Goal: Task Accomplishment & Management: Manage account settings

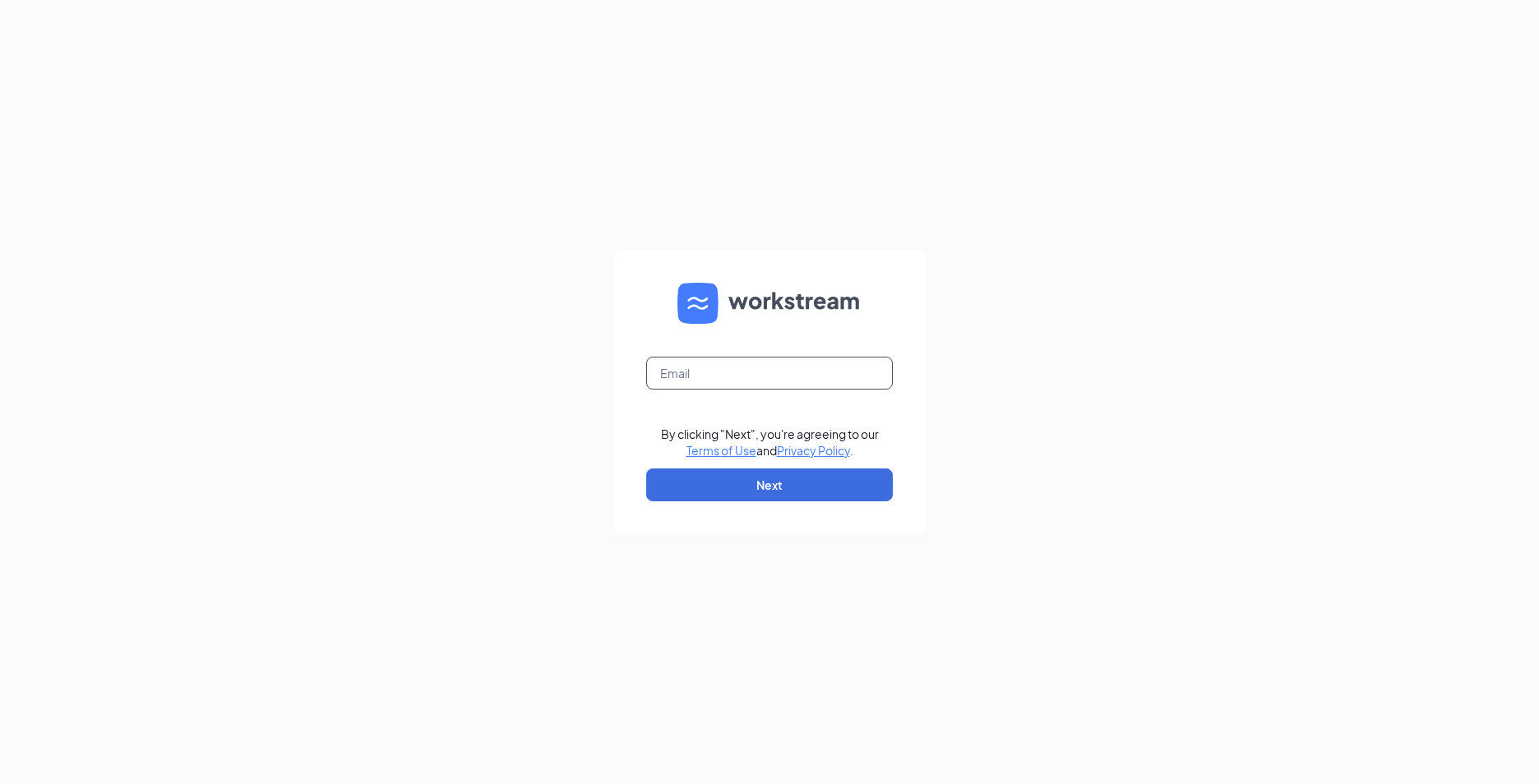
click at [684, 369] on input "text" at bounding box center [769, 373] width 246 height 33
type input "megan.wilson@waxcenter.com"
click at [681, 487] on button "Next" at bounding box center [769, 484] width 246 height 33
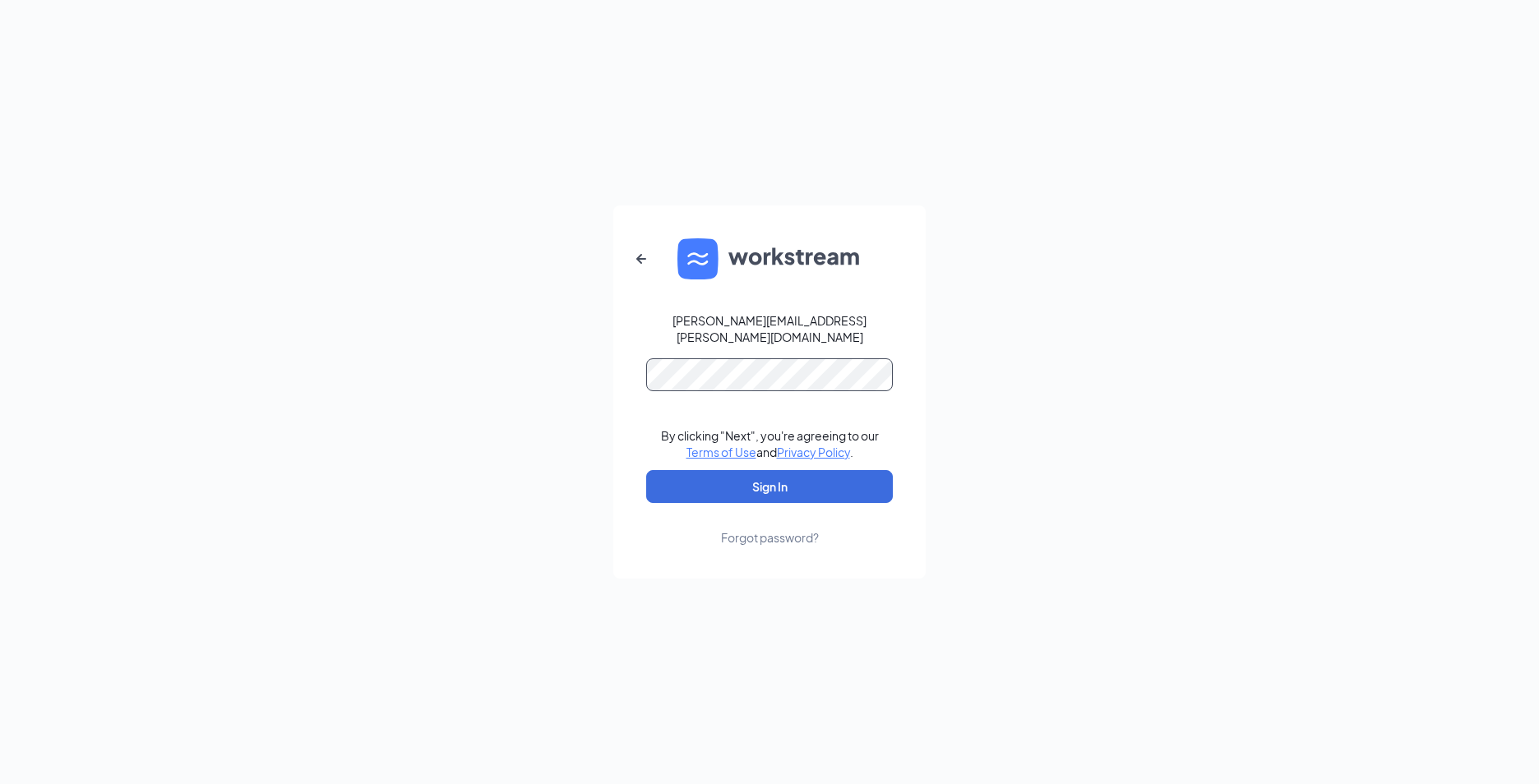
click at [646, 470] on button "Sign In" at bounding box center [769, 486] width 246 height 33
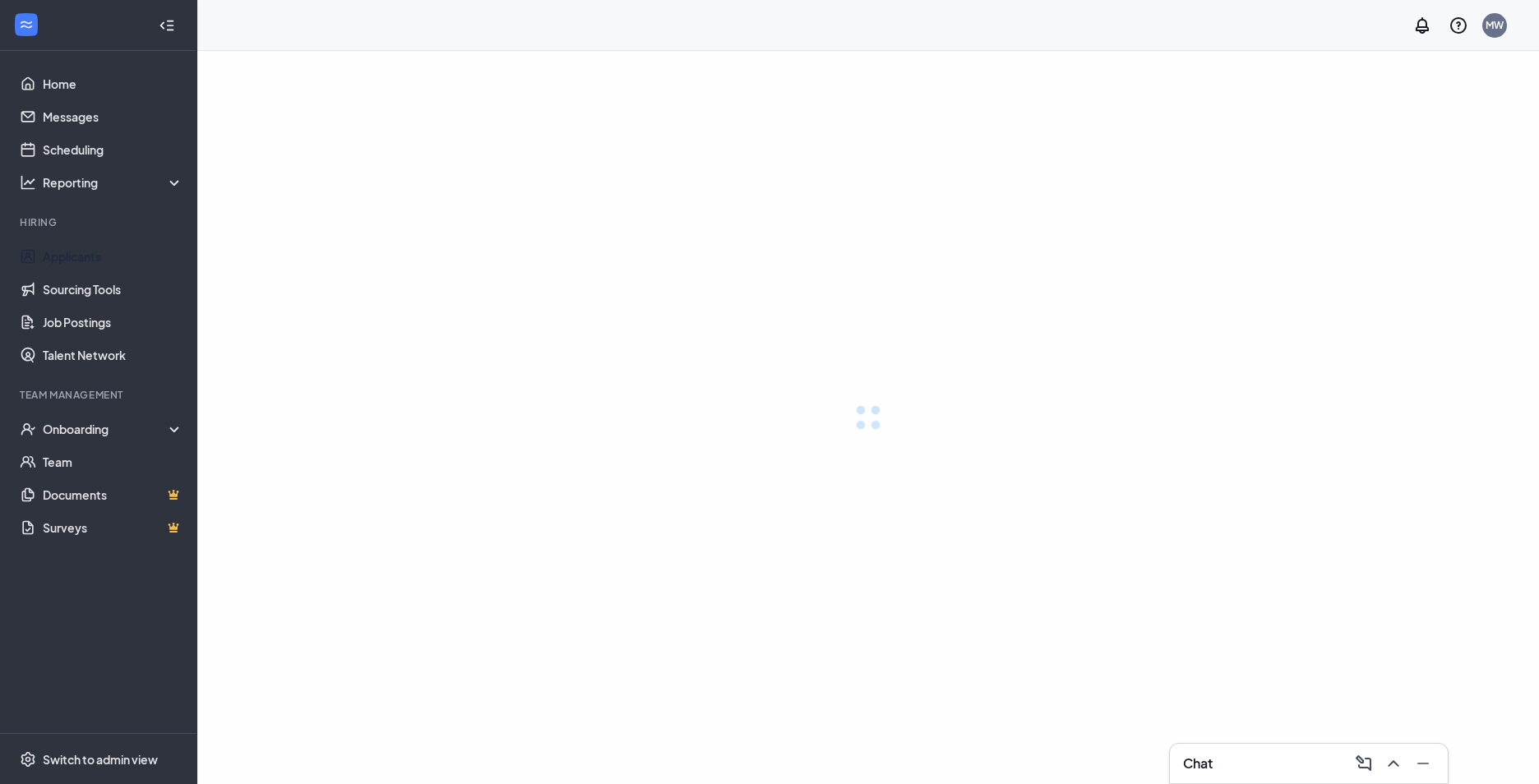
click at [85, 252] on link "Applicants" at bounding box center [113, 256] width 141 height 33
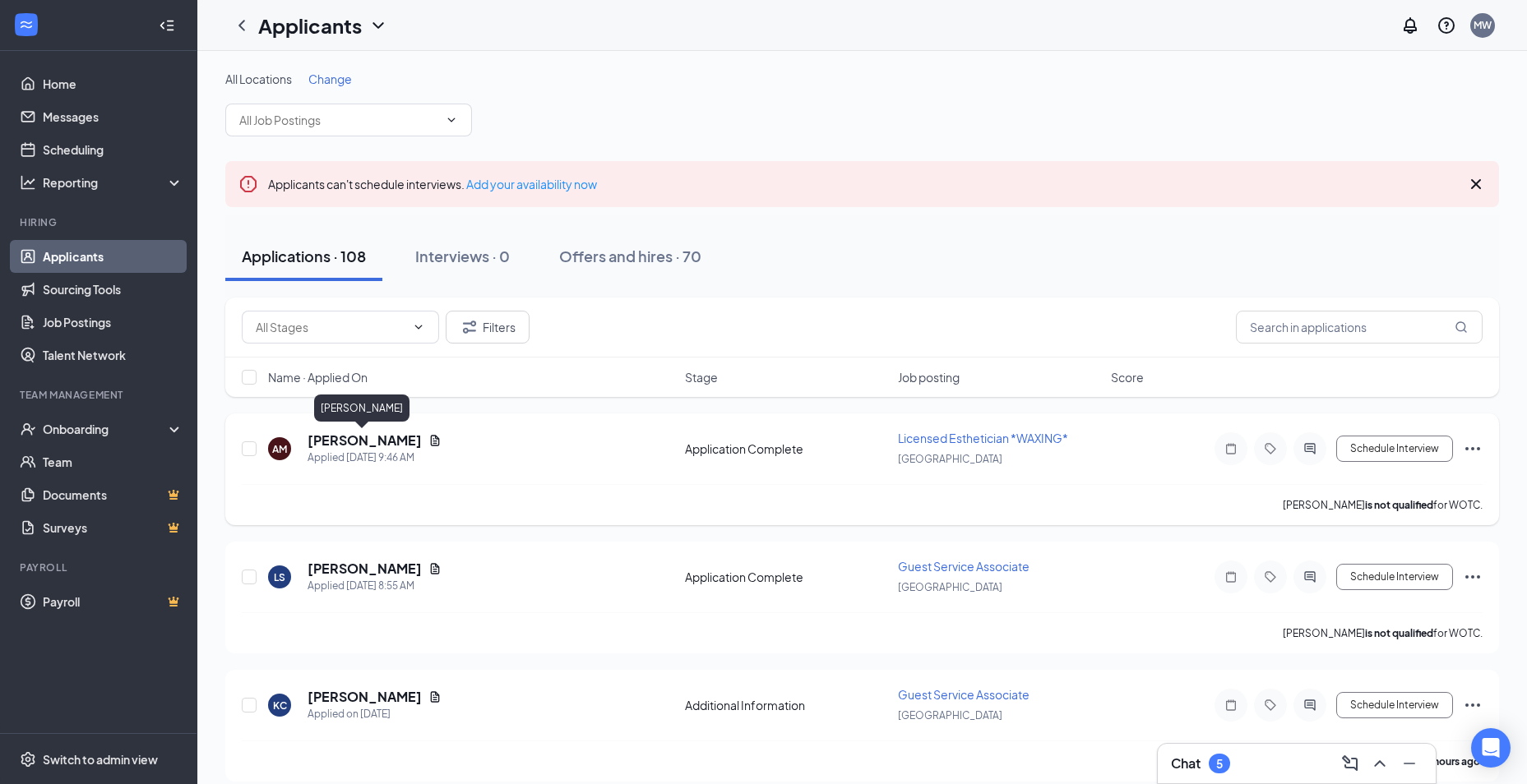
click at [358, 437] on h5 "[PERSON_NAME]" at bounding box center [365, 441] width 114 height 18
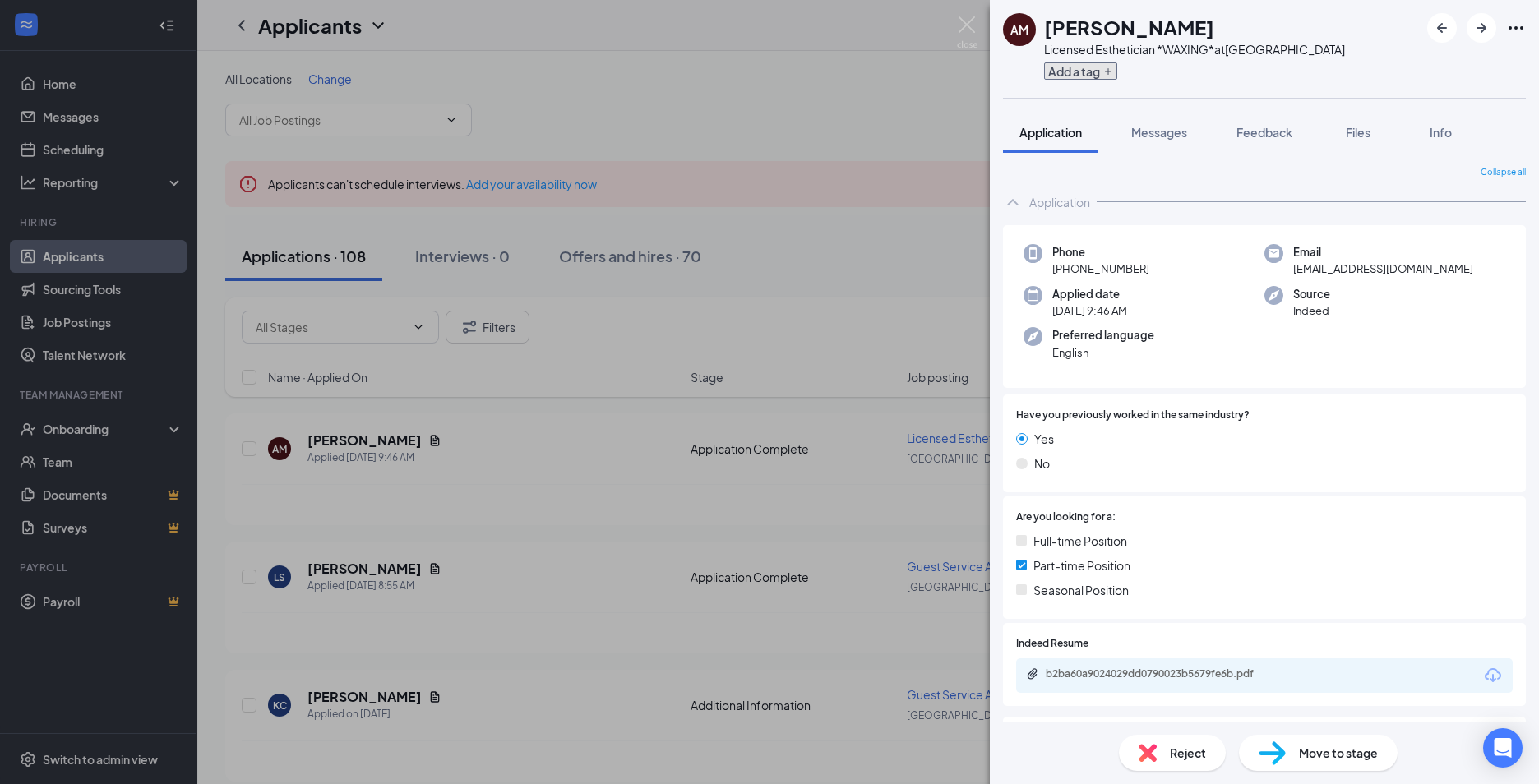
click at [1097, 73] on button "Add a tag" at bounding box center [1080, 71] width 73 height 18
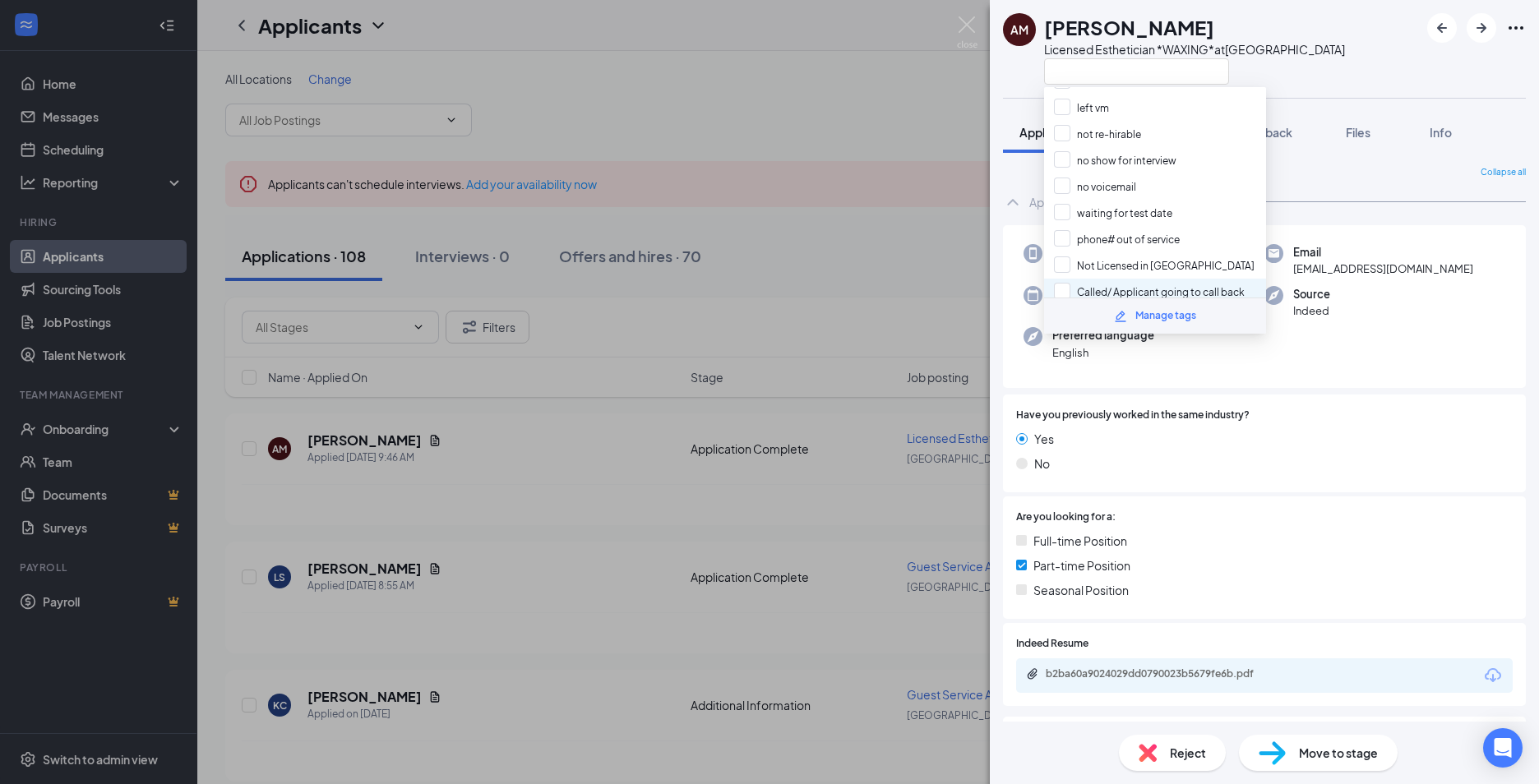
scroll to position [387, 0]
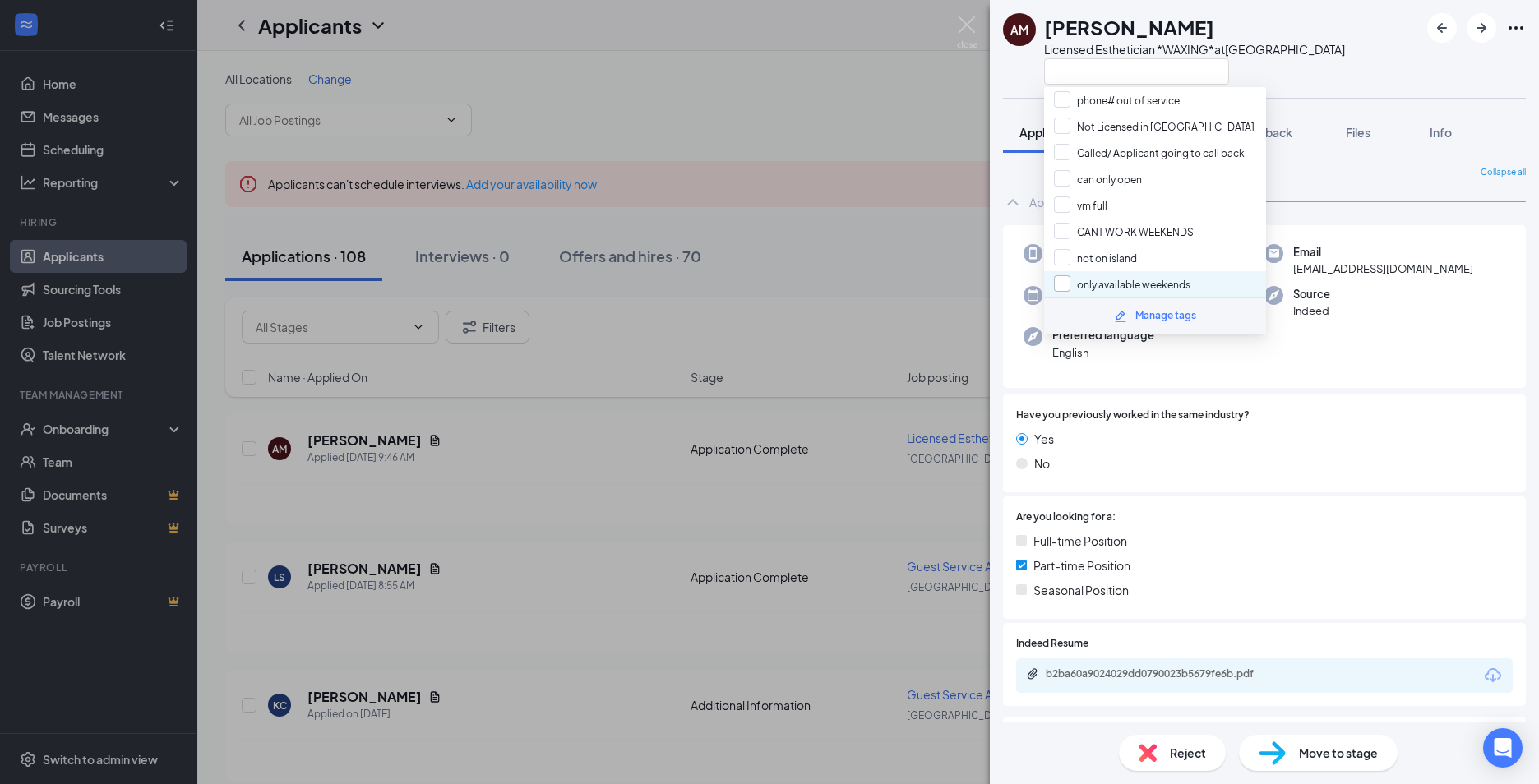
click at [1066, 284] on input "only available weekends" at bounding box center [1122, 285] width 137 height 18
checkbox input "true"
click at [1361, 39] on div "AM [PERSON_NAME] Licensed Esthetician *WAXING* at [GEOGRAPHIC_DATA]" at bounding box center [1263, 49] width 549 height 98
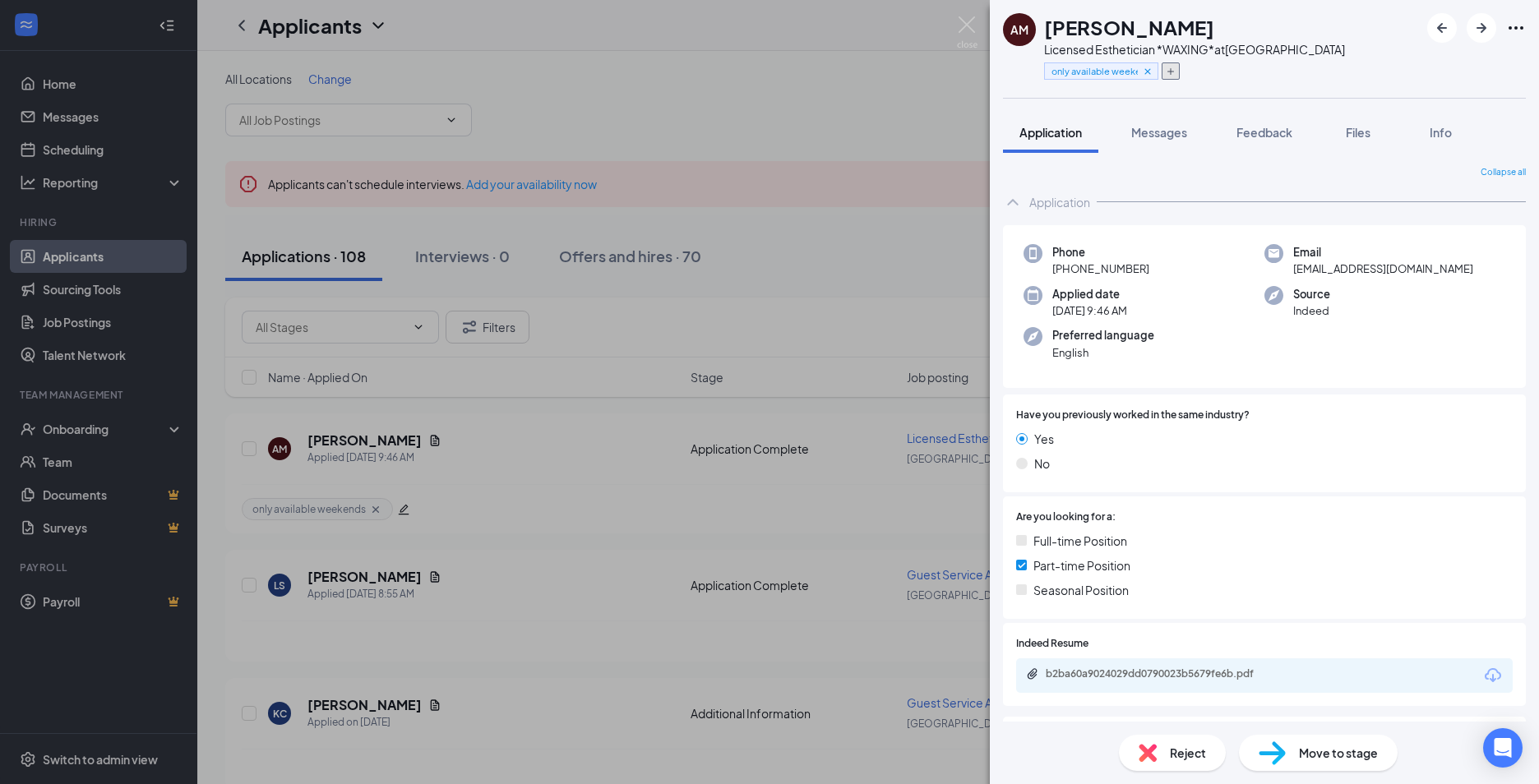
click at [1169, 75] on icon "Plus" at bounding box center [1170, 71] width 10 height 10
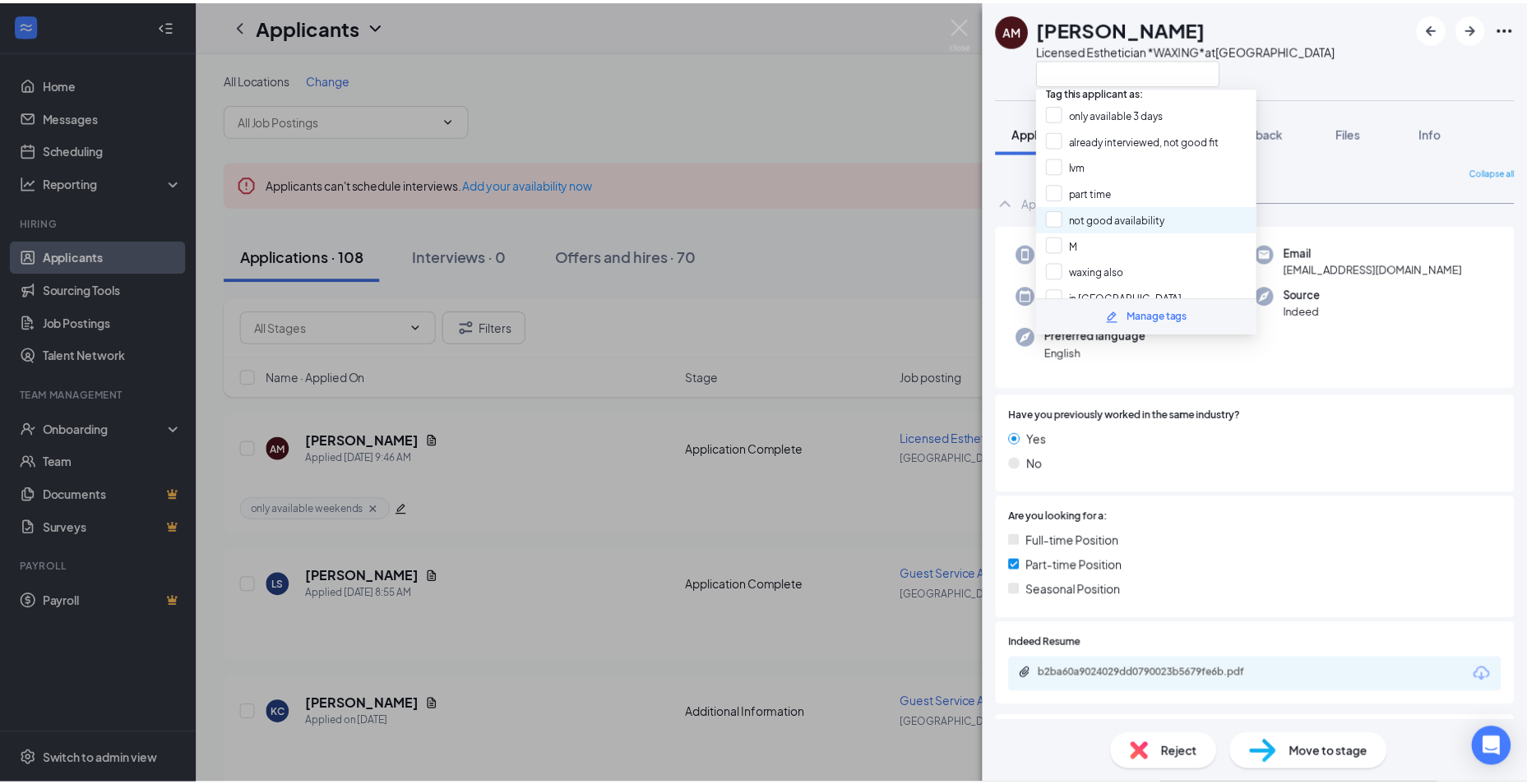
scroll to position [0, 0]
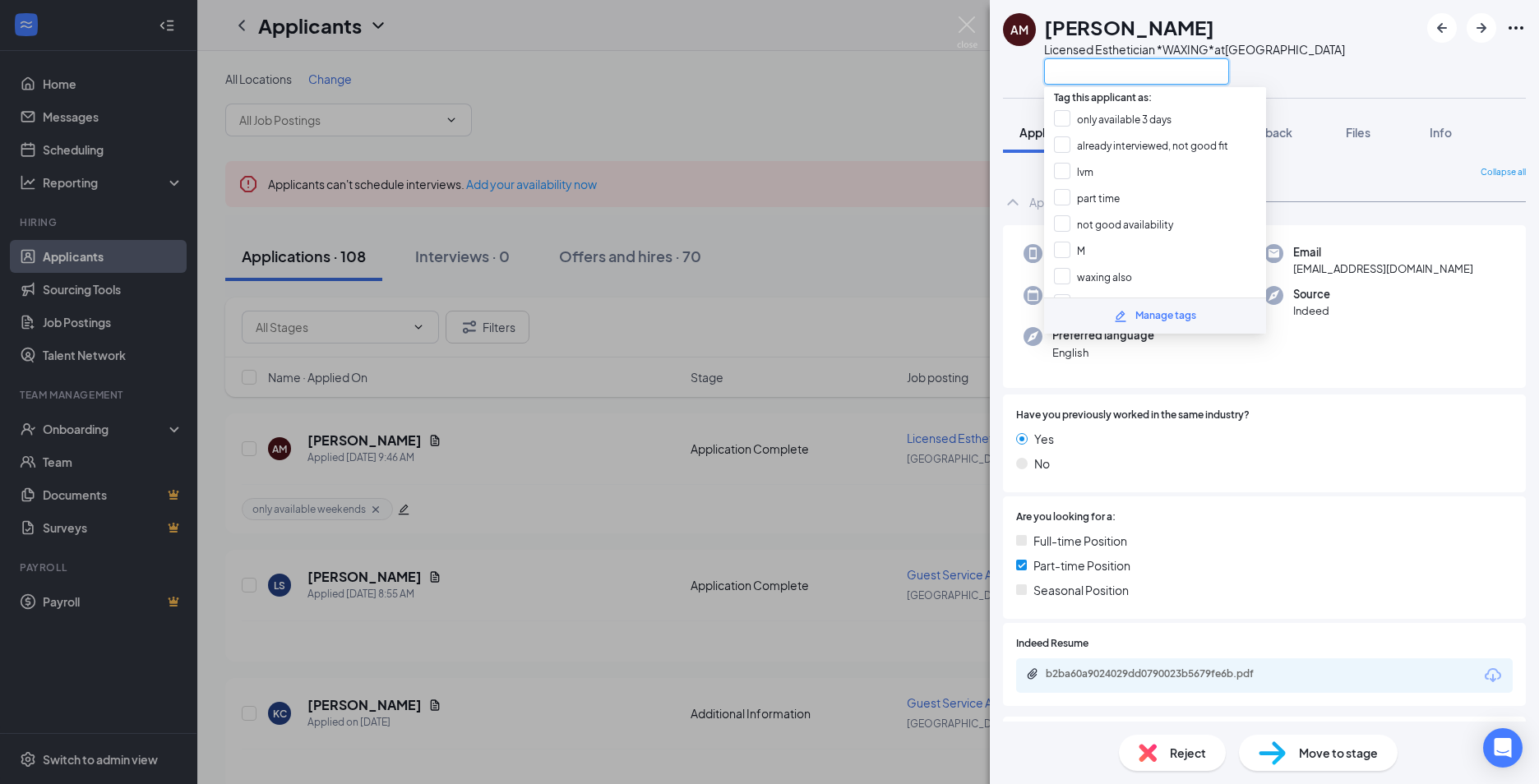
click at [1092, 73] on input "text" at bounding box center [1136, 71] width 185 height 26
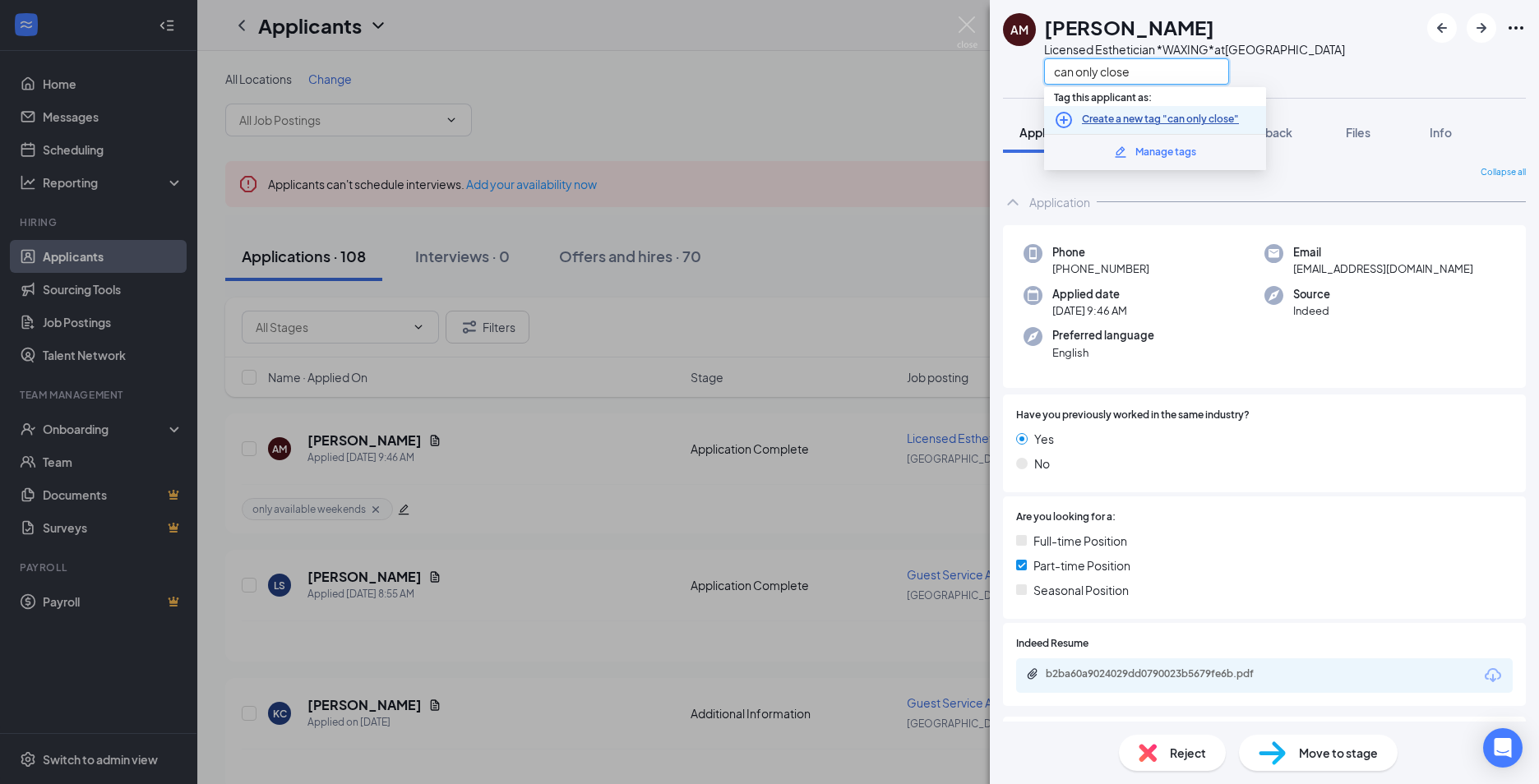
type input "can only close"
click at [1117, 112] on link "Create a new tag "can only close"" at bounding box center [1159, 119] width 157 height 16
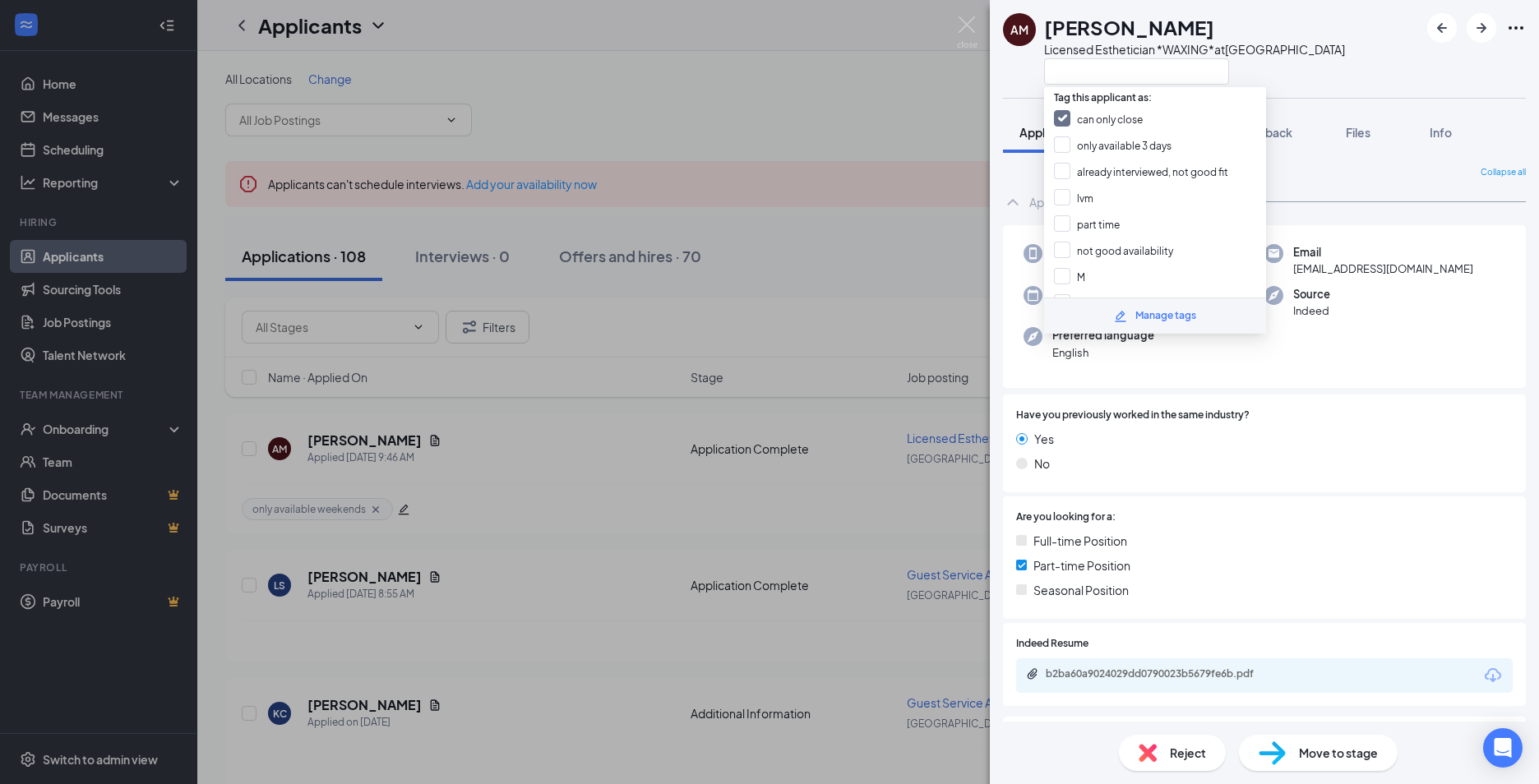
click at [1335, 59] on div "AM [PERSON_NAME] Licensed Esthetician *WAXING* at [GEOGRAPHIC_DATA]" at bounding box center [1263, 49] width 549 height 98
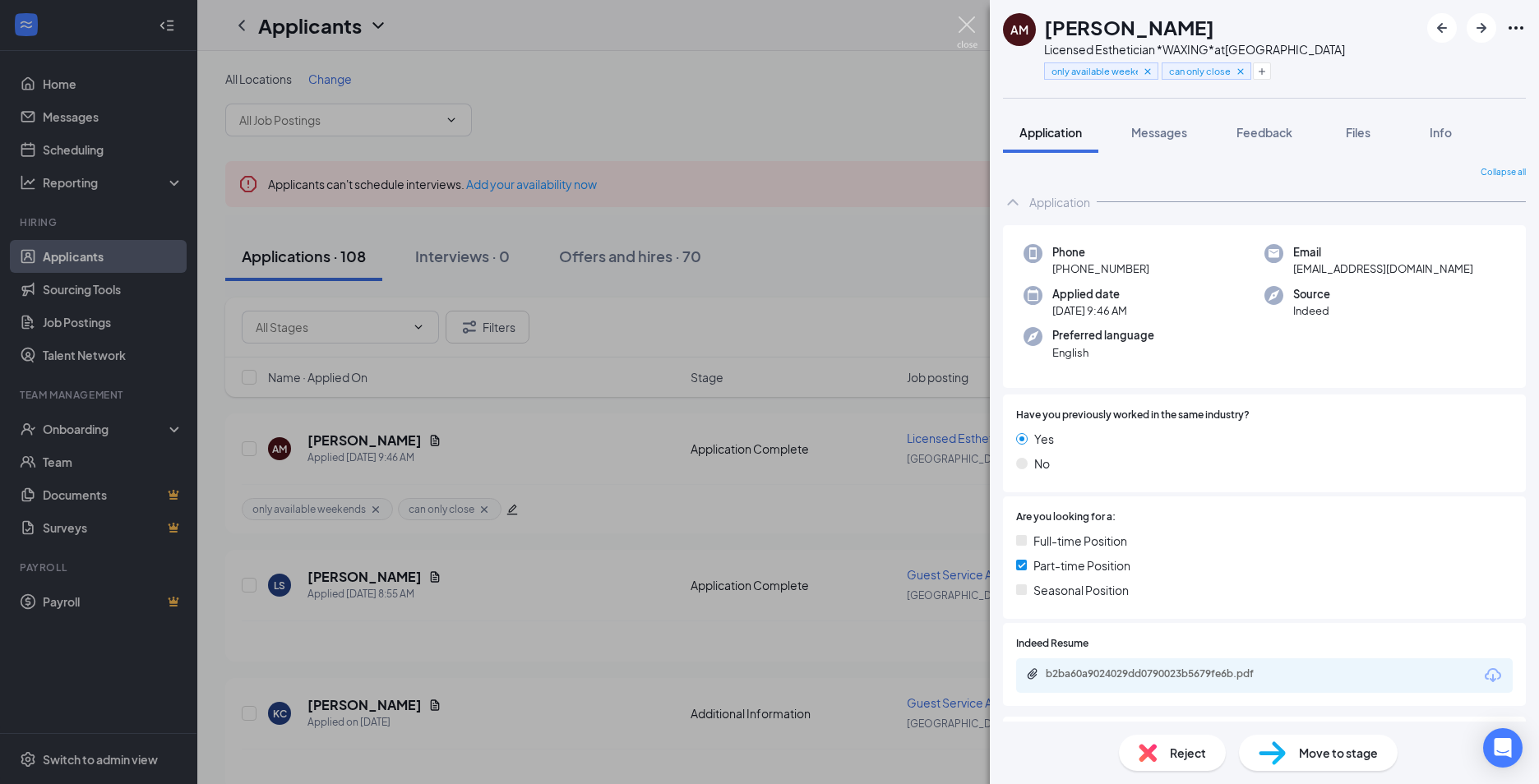
click at [966, 23] on img at bounding box center [967, 33] width 21 height 32
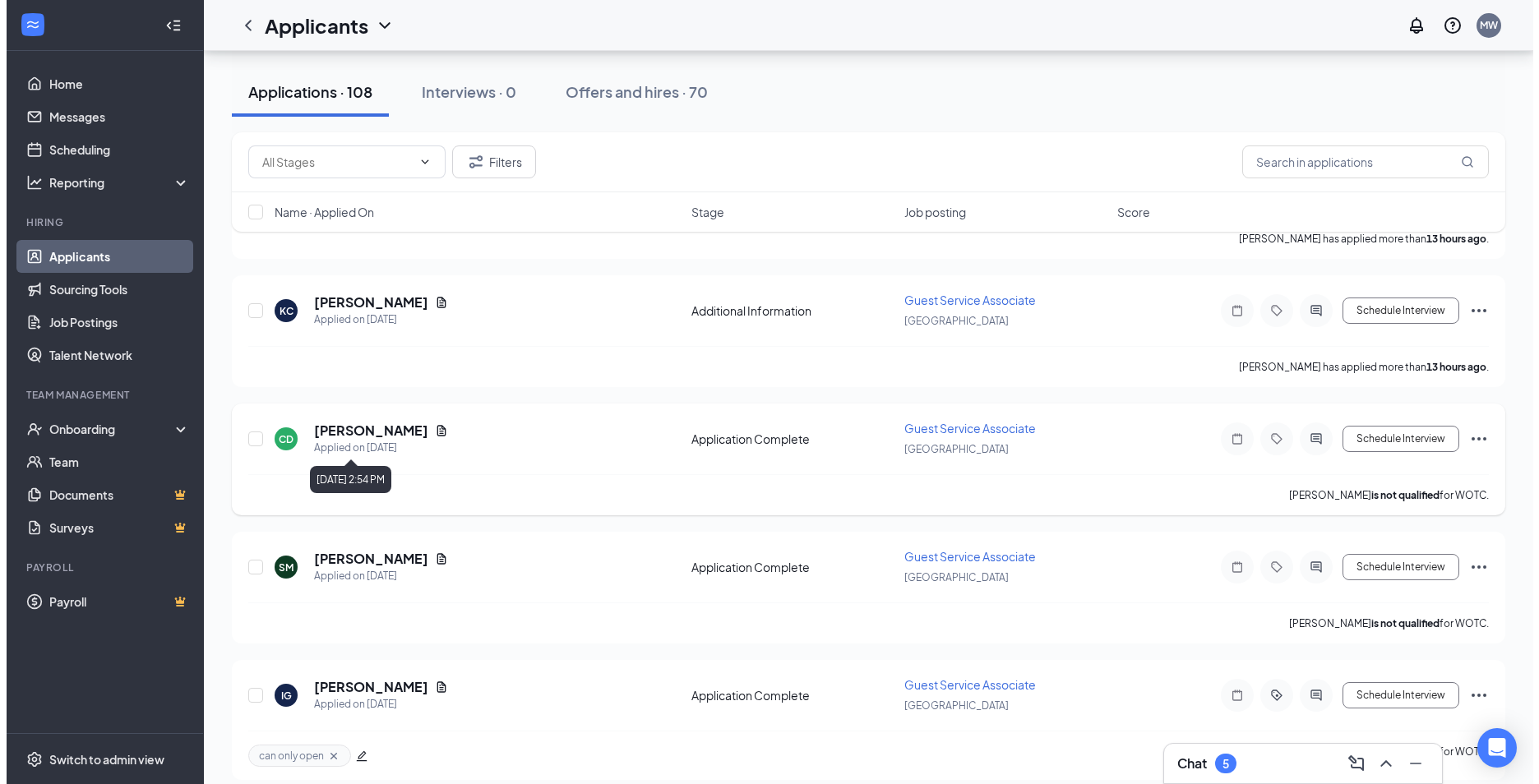
scroll to position [493, 0]
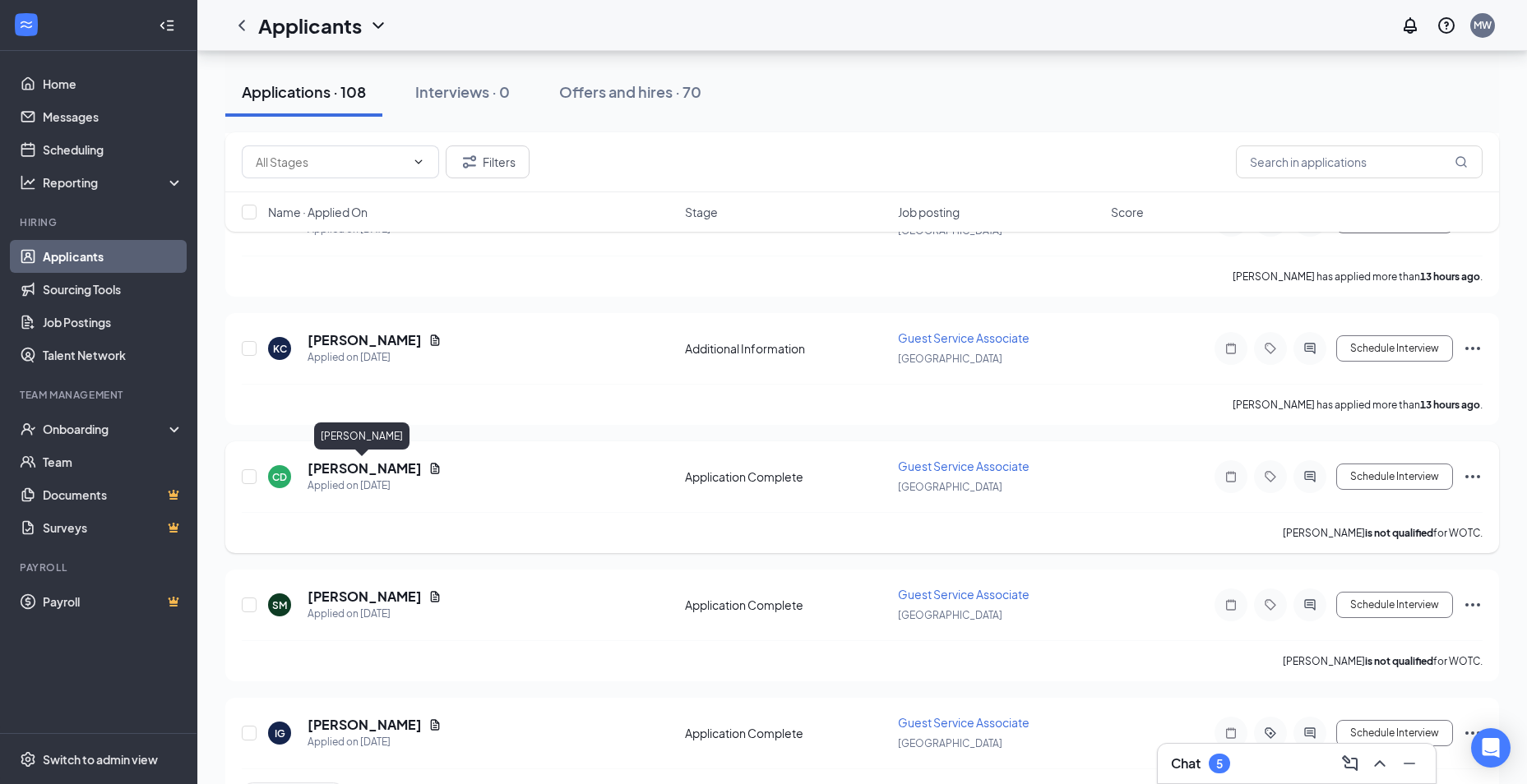
click at [370, 471] on h5 "[PERSON_NAME]" at bounding box center [365, 468] width 114 height 18
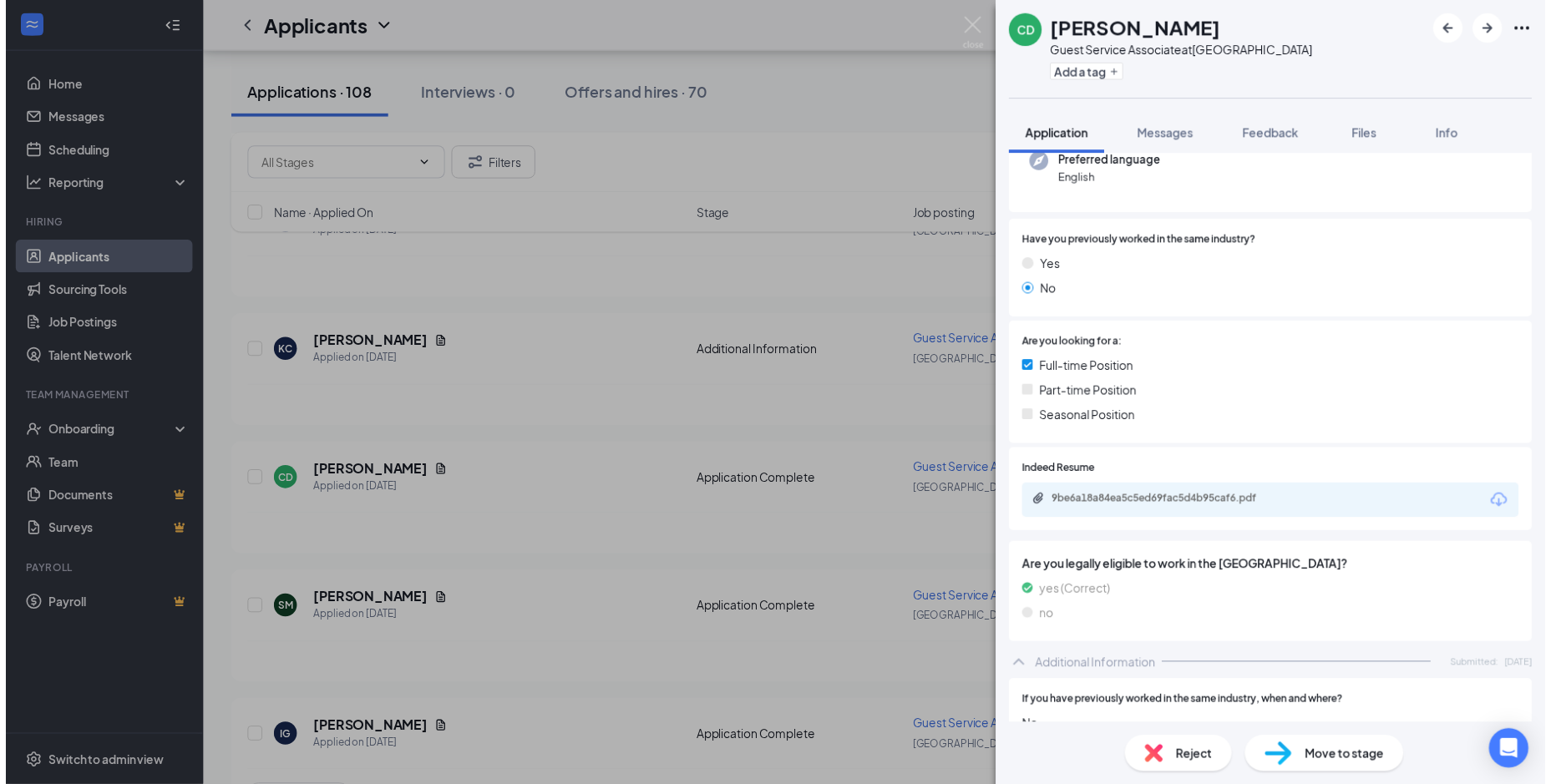
scroll to position [111, 0]
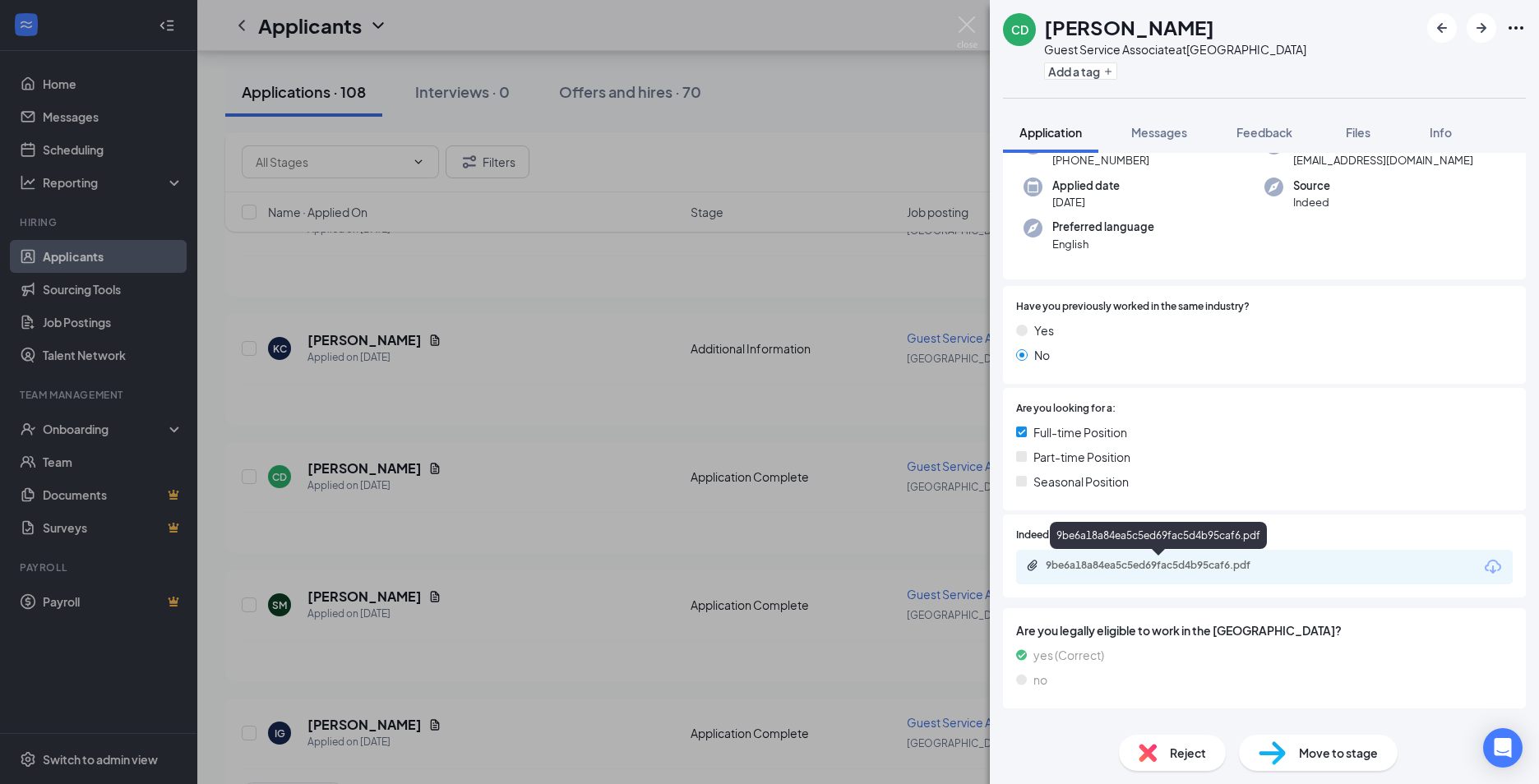
click at [1181, 567] on div "9be6a18a84ea5c5ed69fac5d4b95caf6.pdf" at bounding box center [1160, 565] width 230 height 13
click at [973, 20] on img at bounding box center [967, 33] width 21 height 32
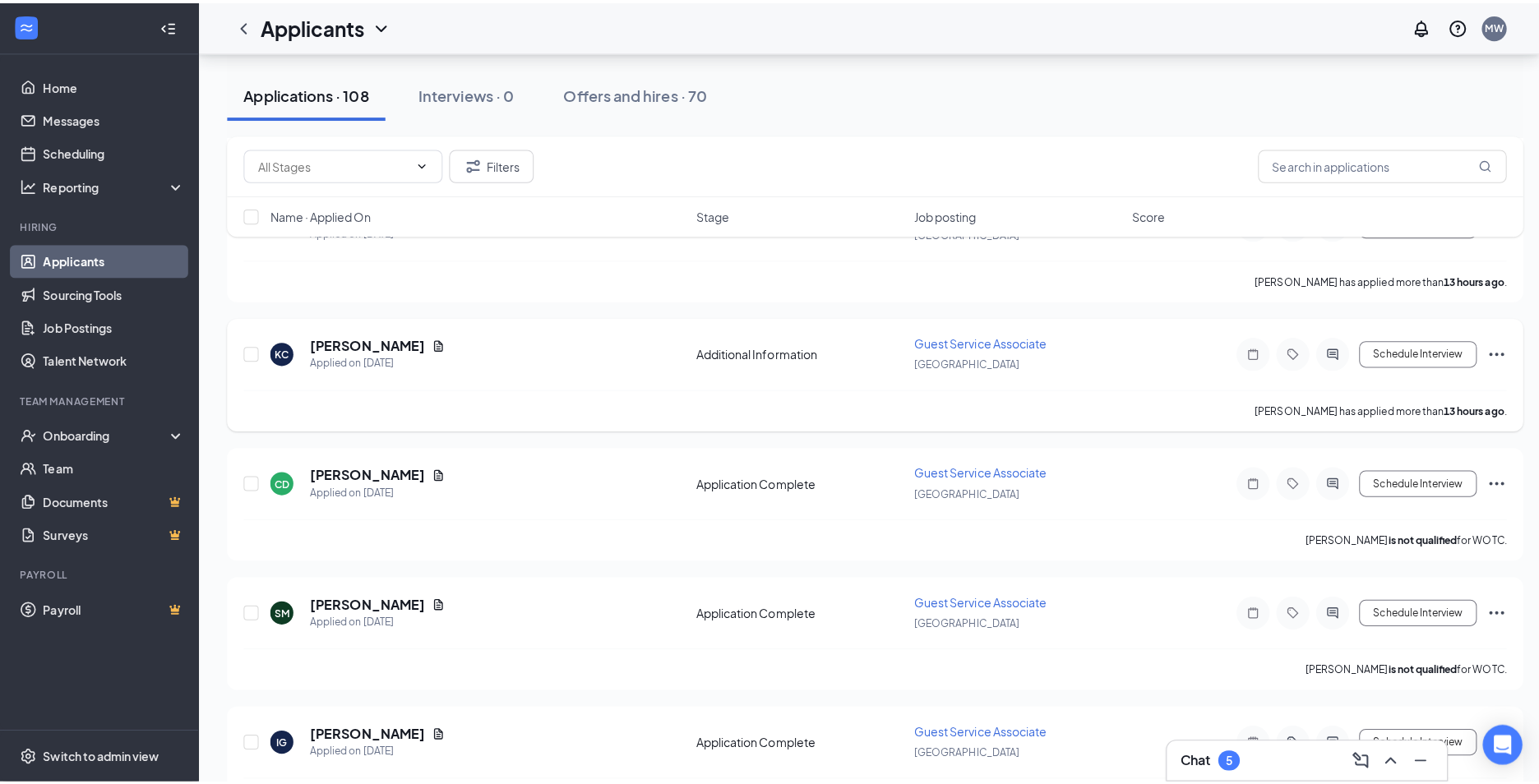
scroll to position [328, 0]
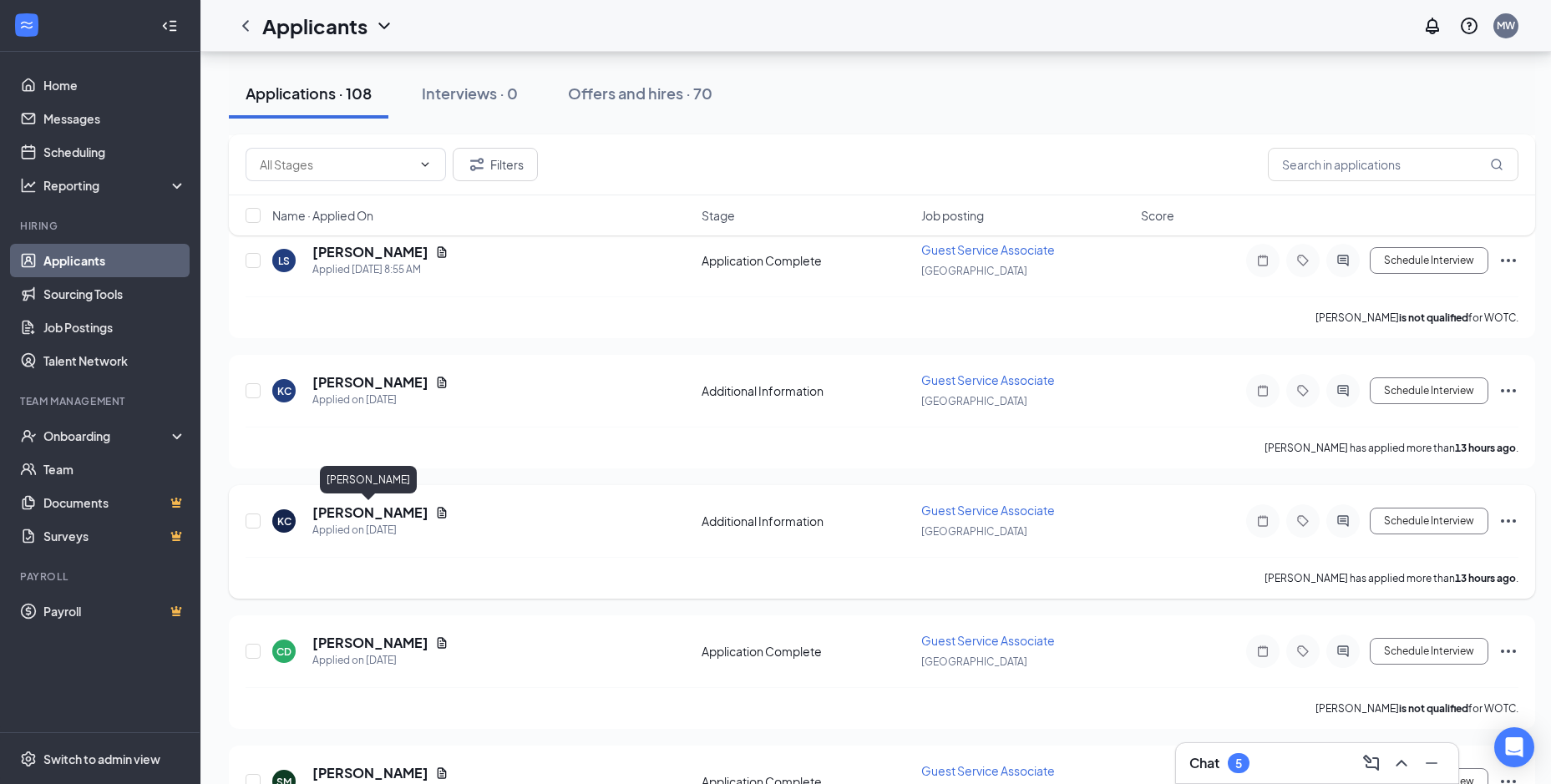
click at [375, 511] on h5 "[PERSON_NAME]" at bounding box center [370, 513] width 116 height 19
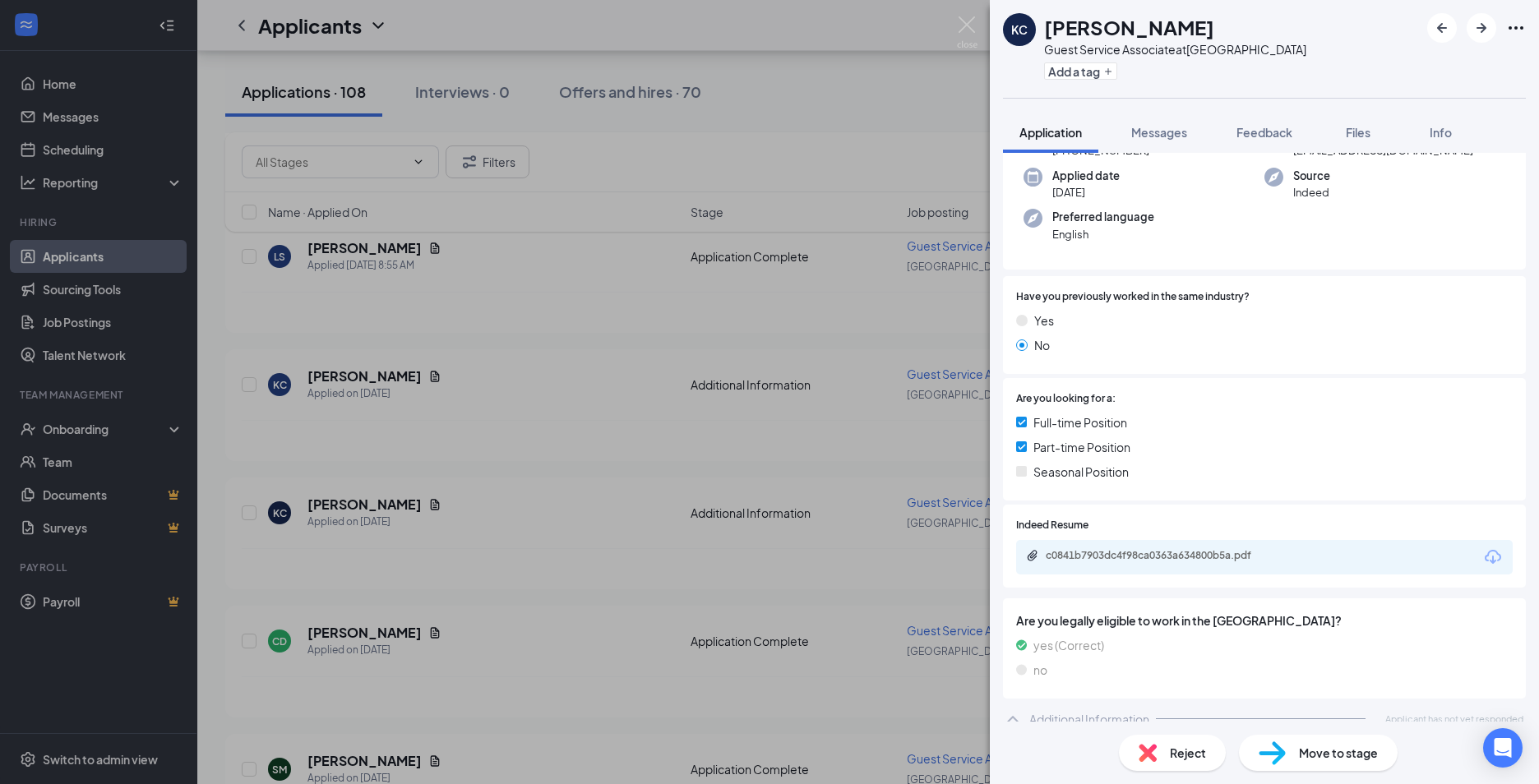
scroll to position [178, 0]
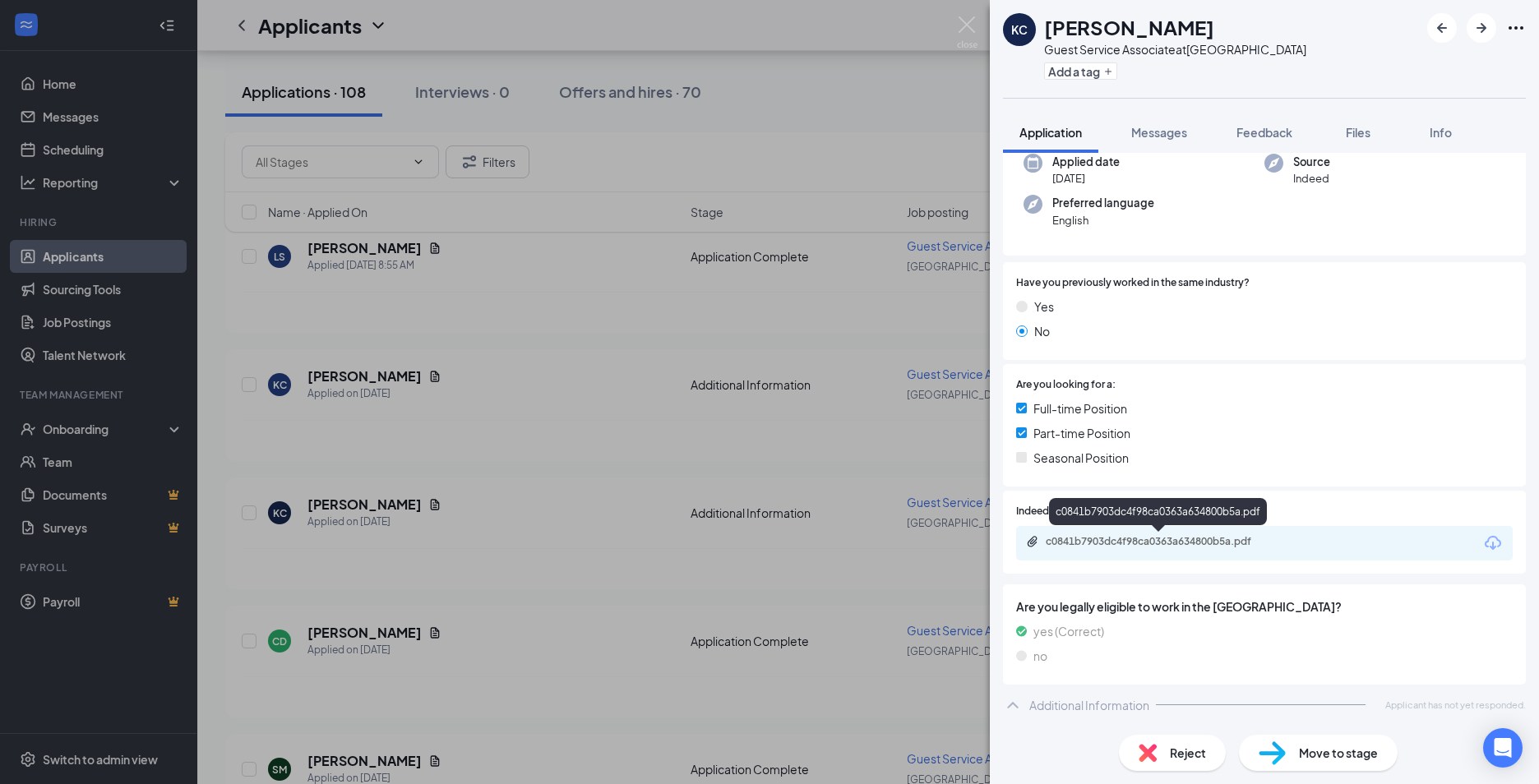
click at [1233, 547] on div "c0841b7903dc4f98ca0363a634800b5a.pdf" at bounding box center [1160, 542] width 230 height 13
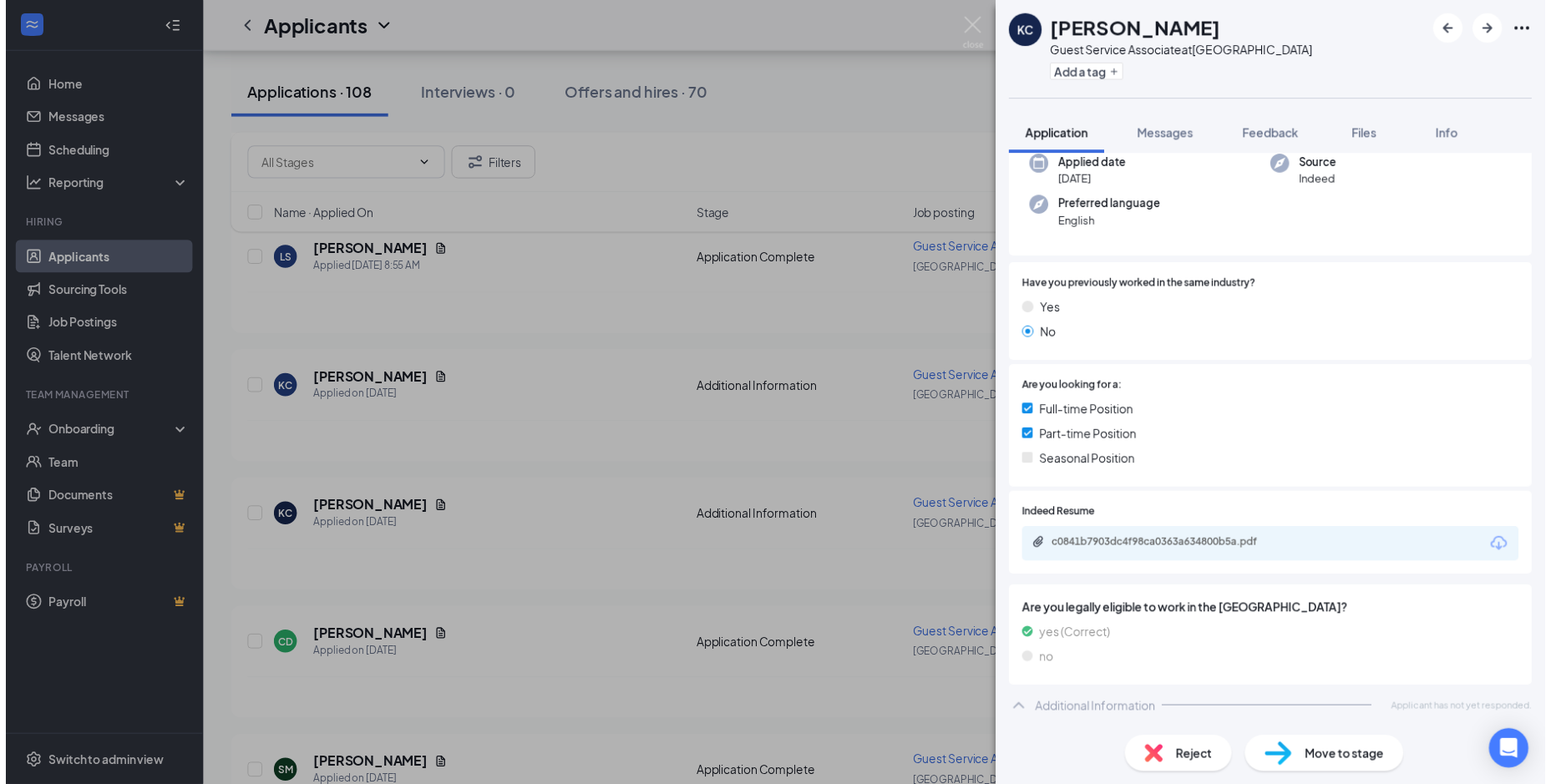
scroll to position [175, 0]
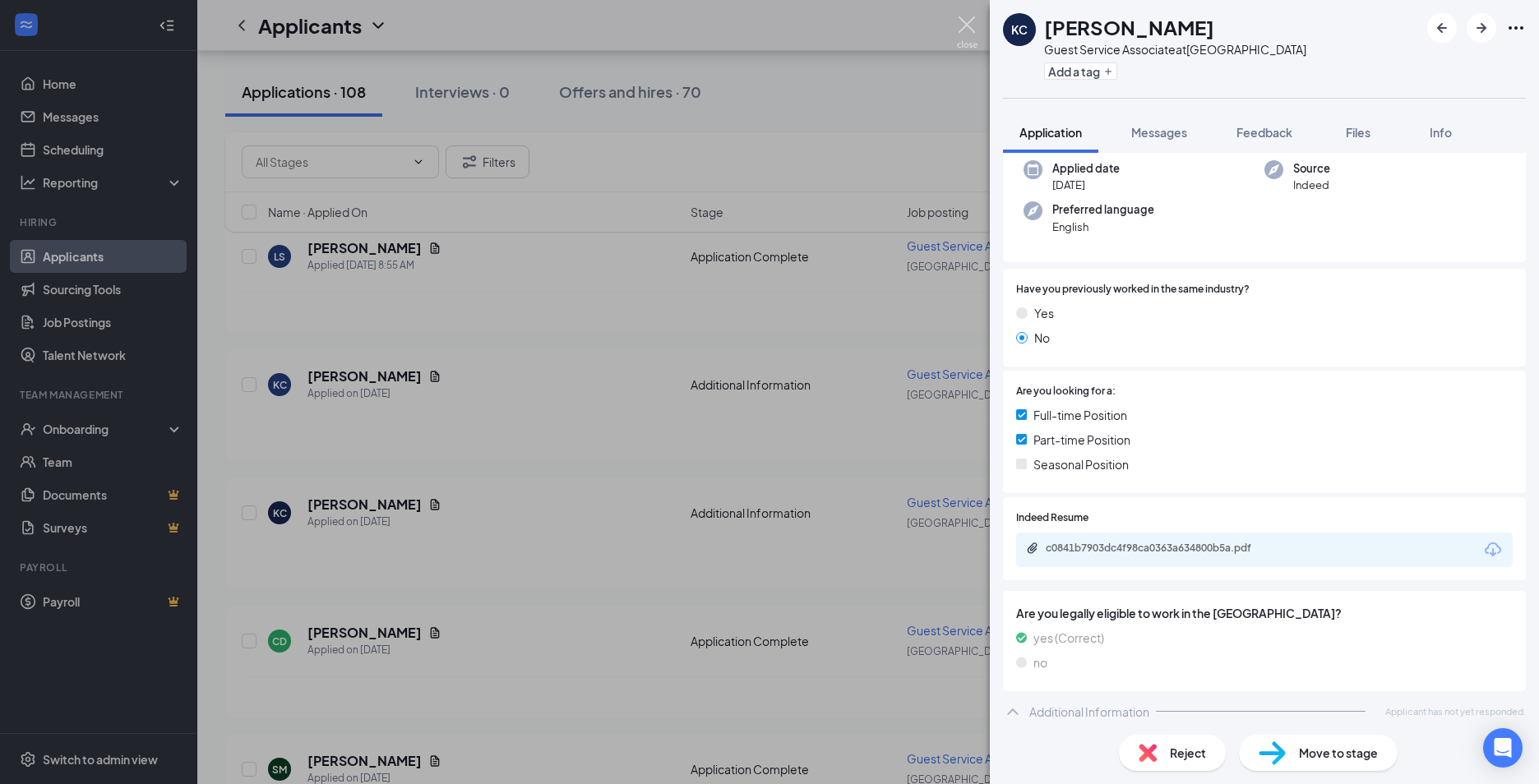
click at [973, 23] on img at bounding box center [967, 33] width 21 height 32
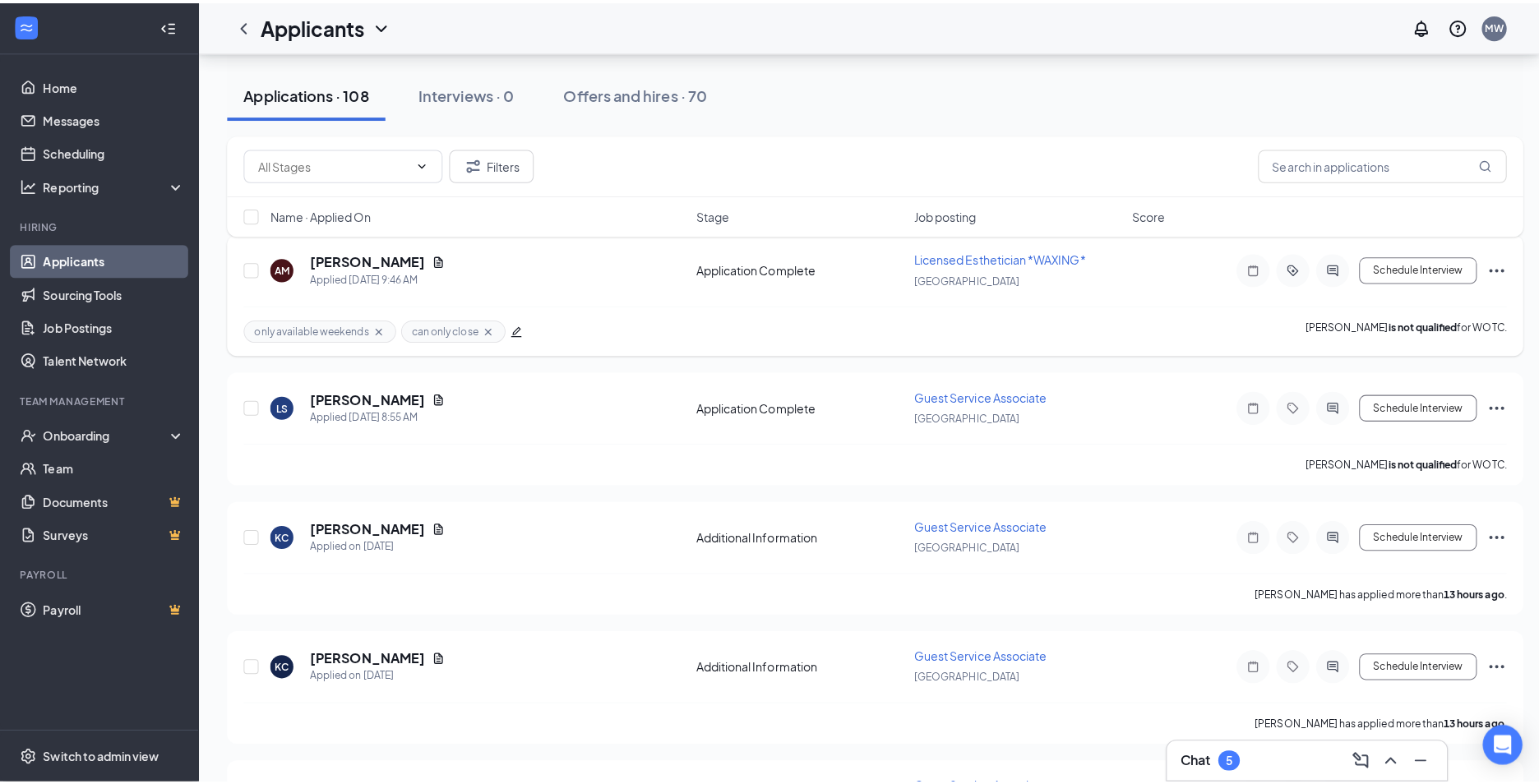
scroll to position [164, 0]
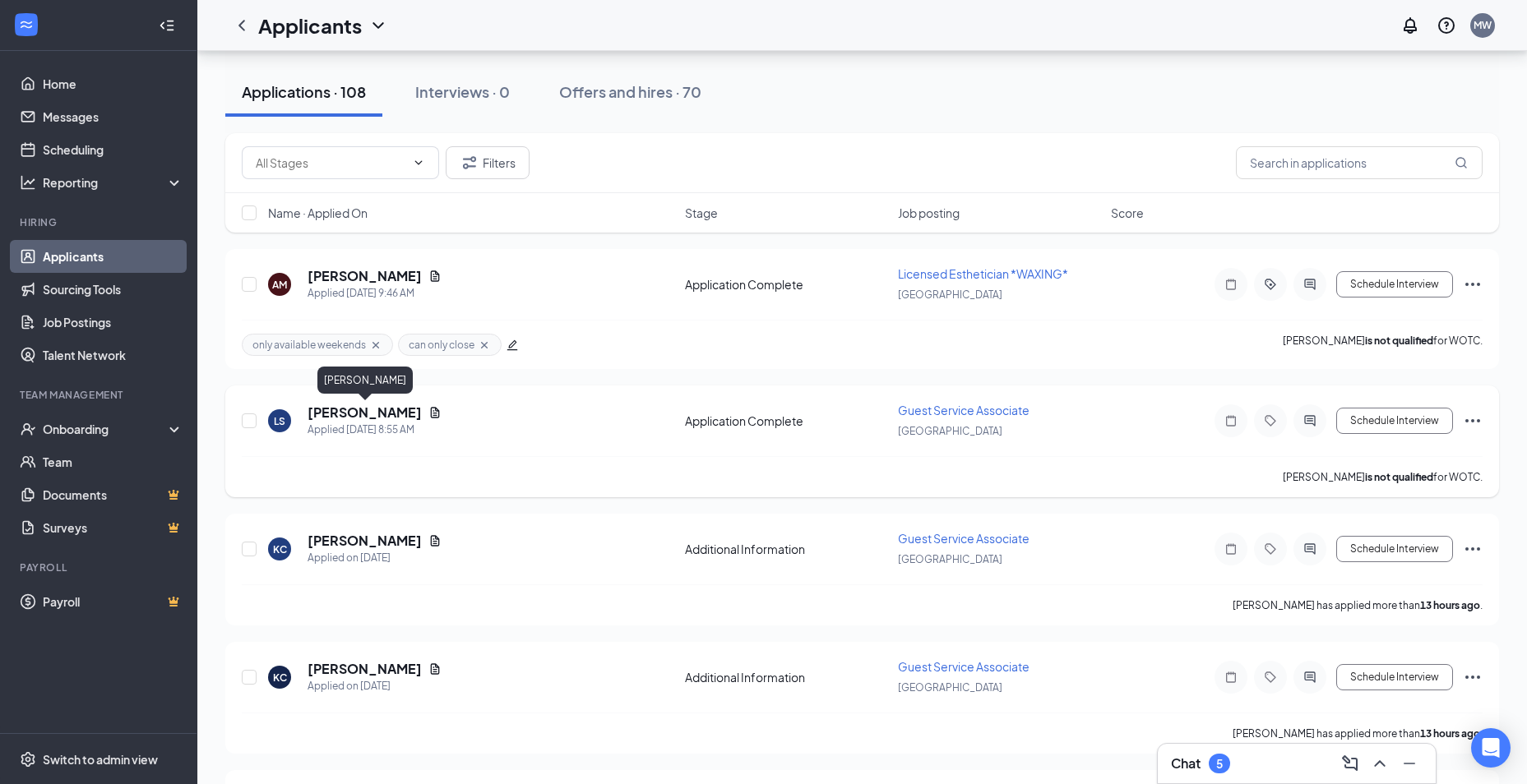
click at [387, 414] on h5 "[PERSON_NAME]" at bounding box center [365, 413] width 114 height 18
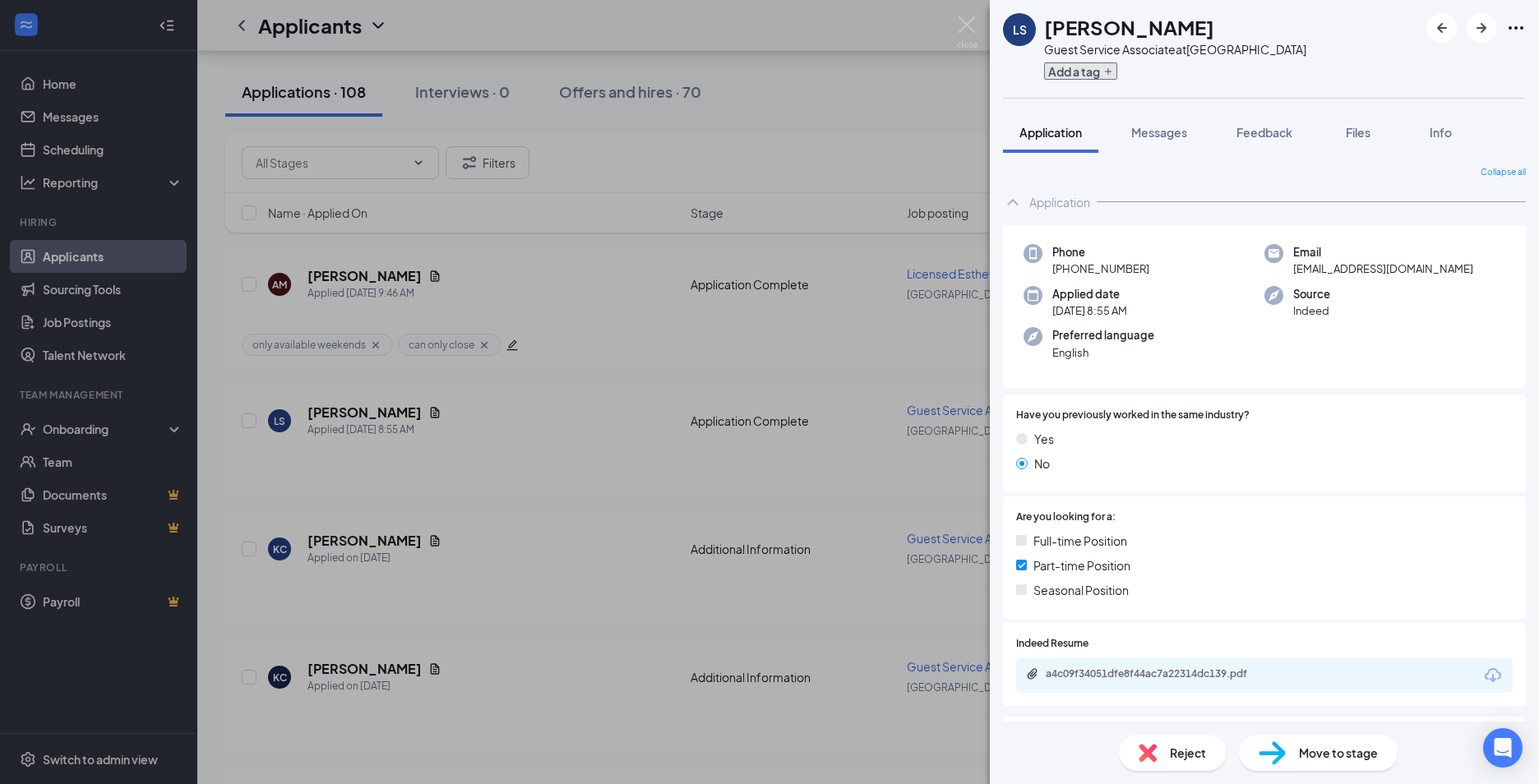
click at [1092, 66] on button "Add a tag" at bounding box center [1080, 71] width 73 height 18
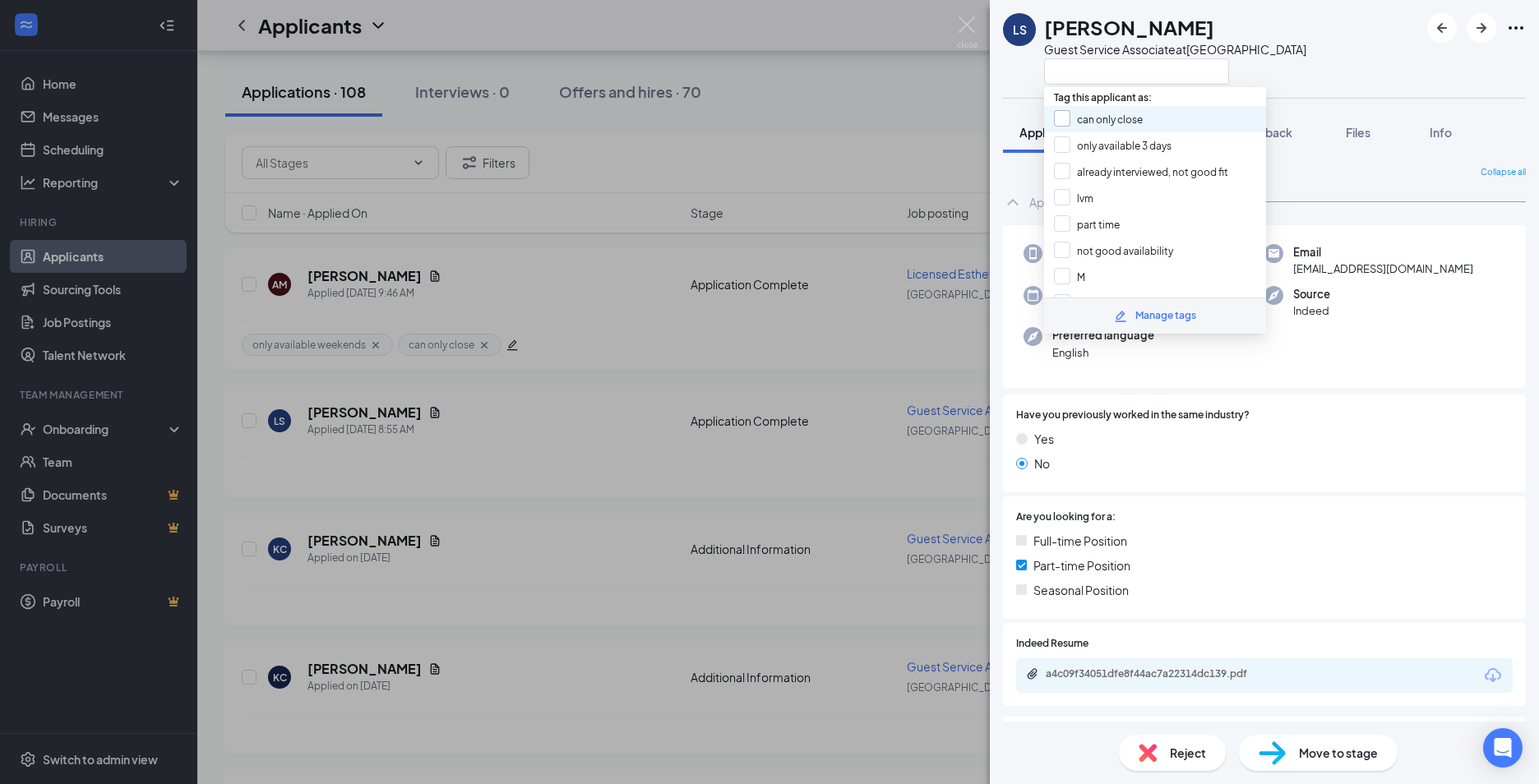
click at [1069, 117] on input "can only close" at bounding box center [1098, 119] width 89 height 18
checkbox input "true"
click at [1362, 37] on div "LS [PERSON_NAME] Guest Service Associate at [GEOGRAPHIC_DATA]" at bounding box center [1263, 49] width 549 height 98
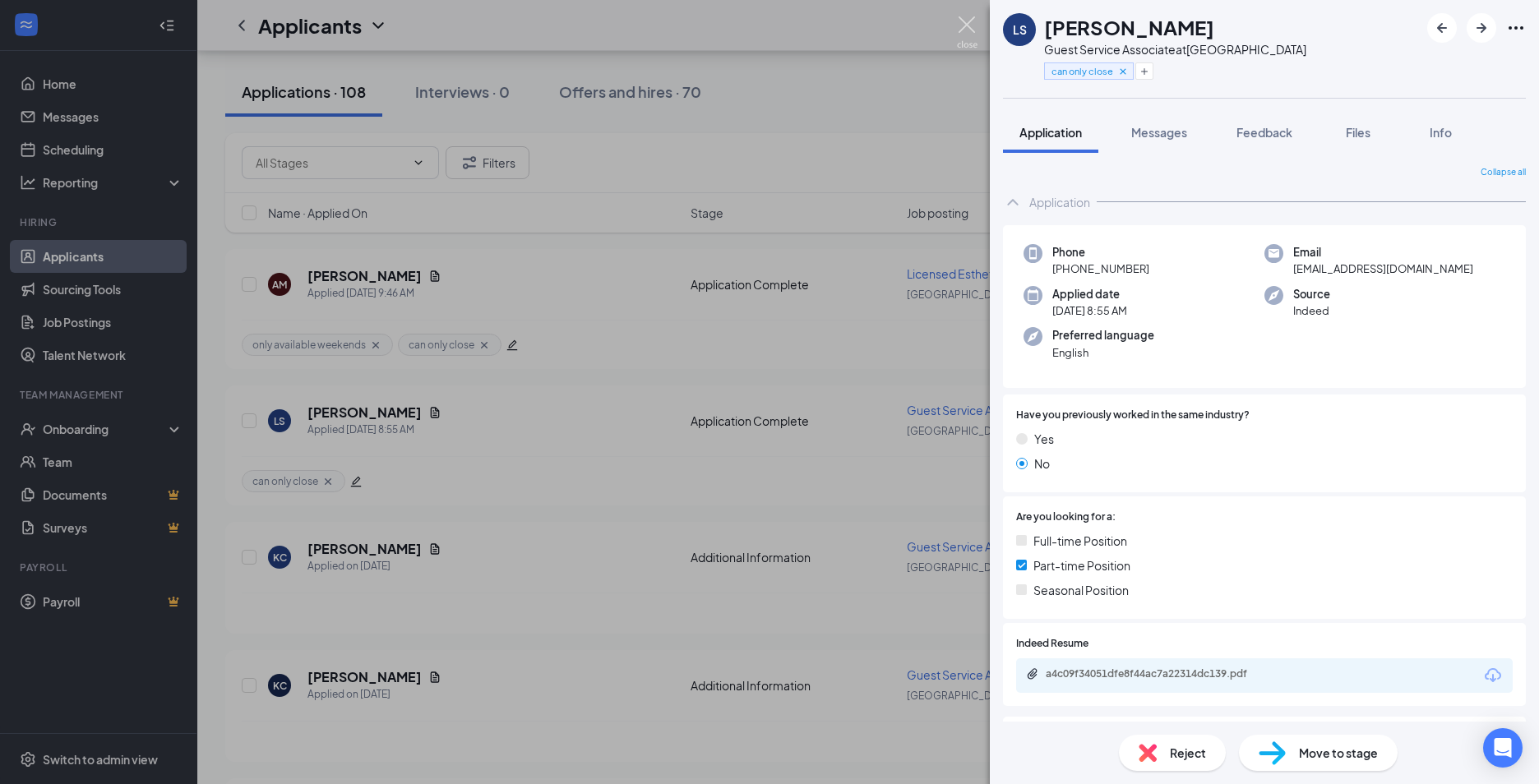
click at [965, 23] on img at bounding box center [967, 33] width 21 height 32
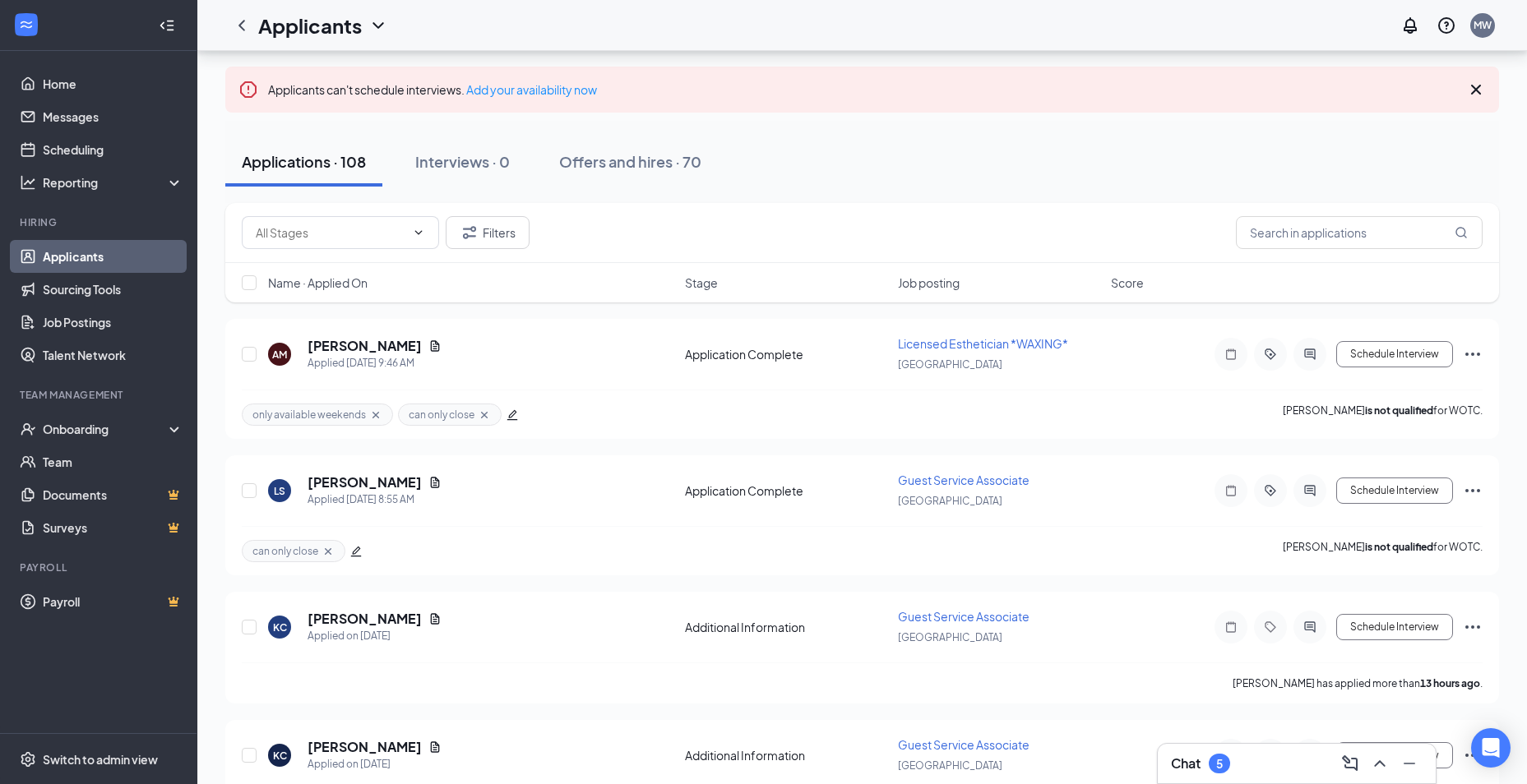
scroll to position [82, 0]
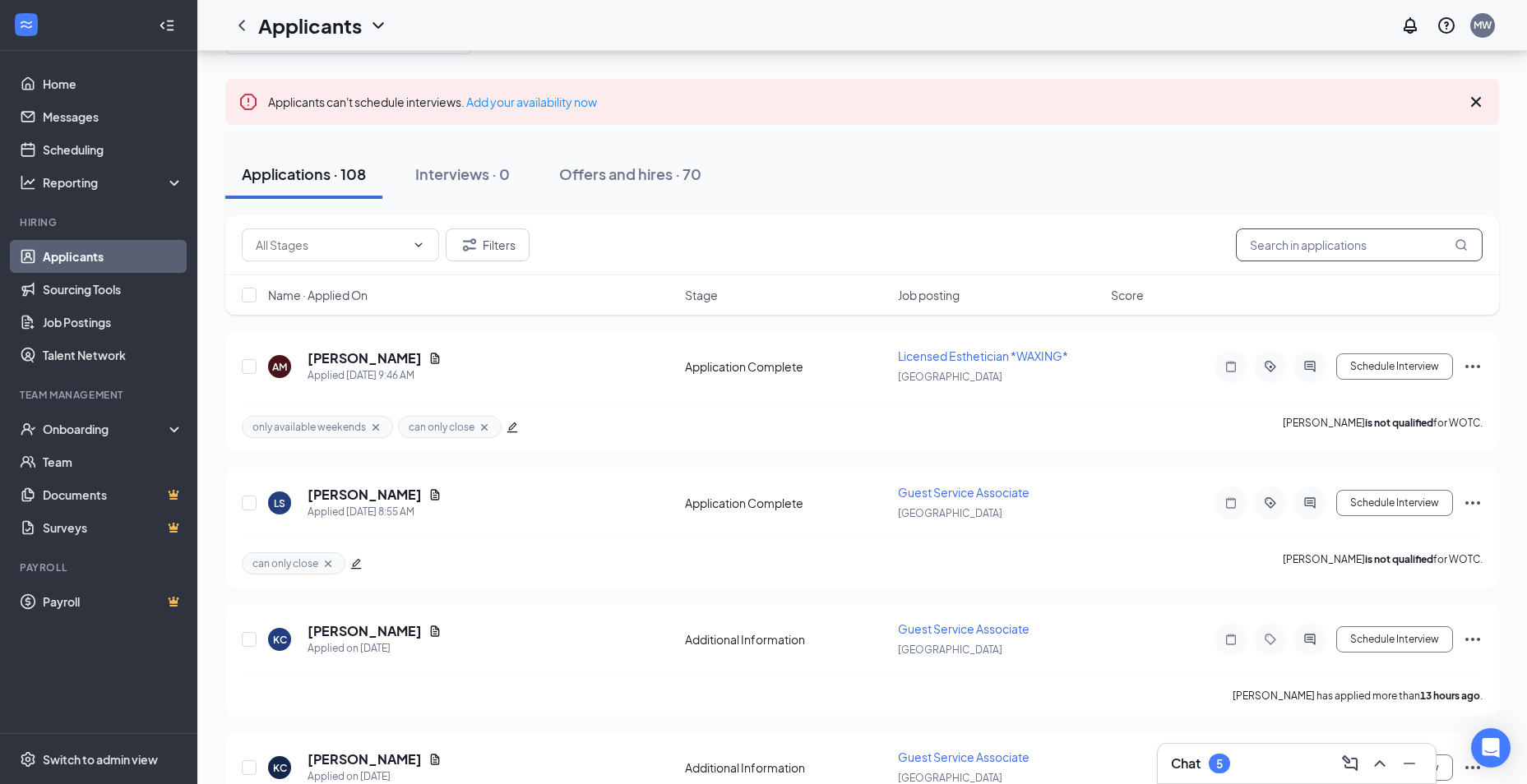
click at [1339, 252] on input "text" at bounding box center [1359, 245] width 246 height 33
click at [1335, 250] on div "Log out" at bounding box center [1400, 251] width 178 height 17
